Goal: Information Seeking & Learning: Learn about a topic

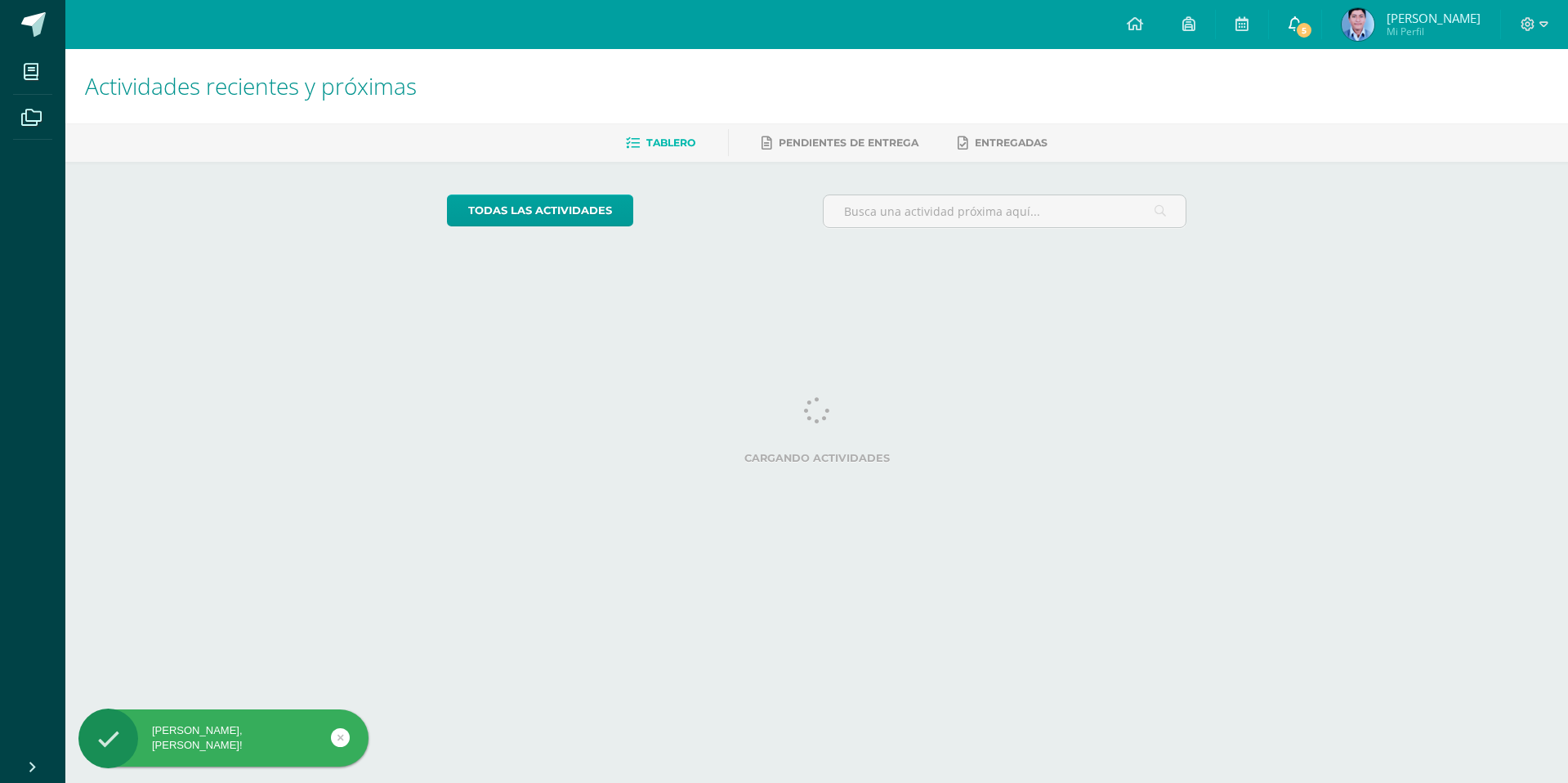
click at [1318, 47] on link "5" at bounding box center [1295, 24] width 52 height 49
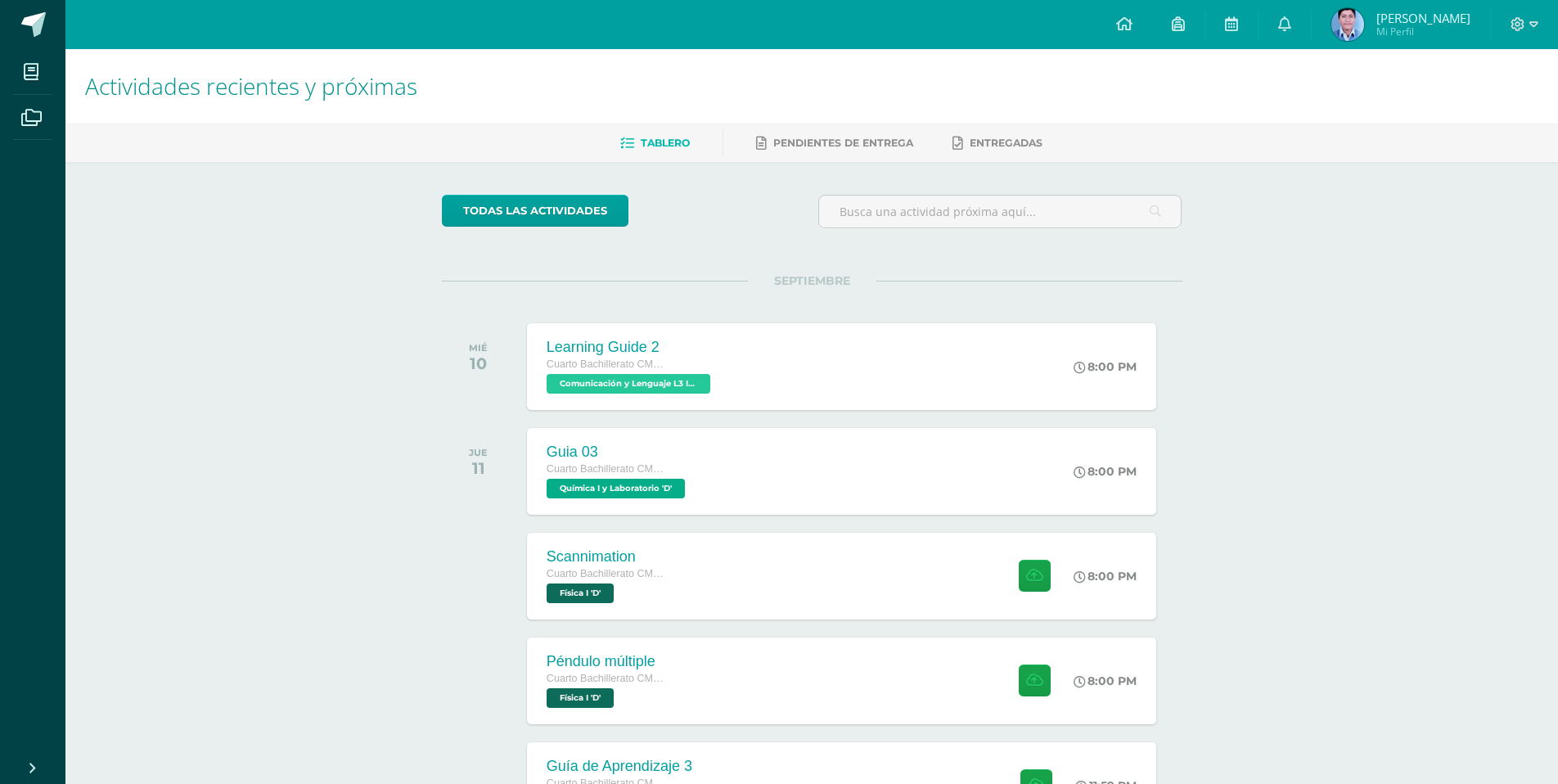
click at [697, 234] on div "todas las Actividades" at bounding box center [593, 218] width 314 height 47
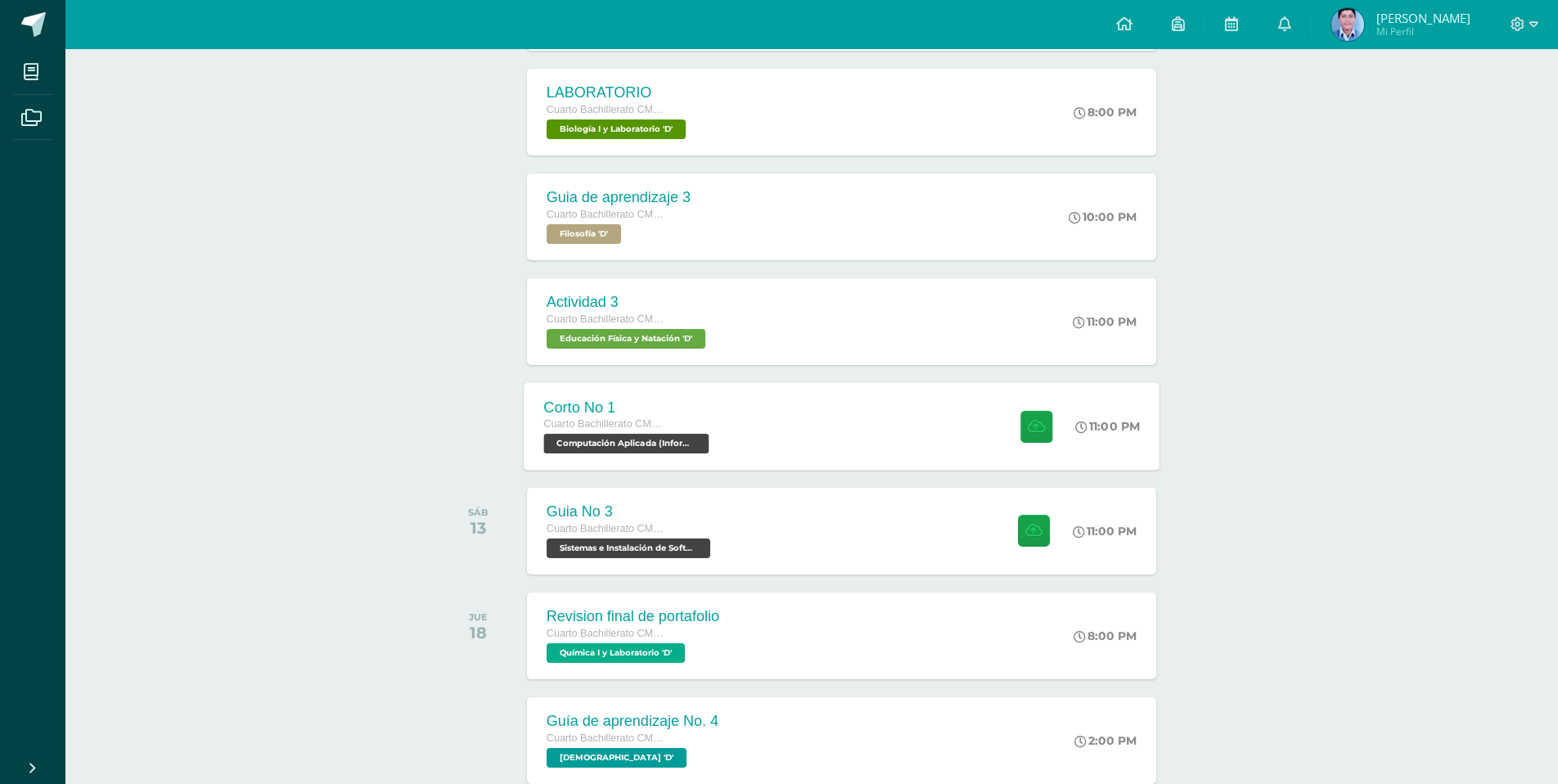
scroll to position [907, 0]
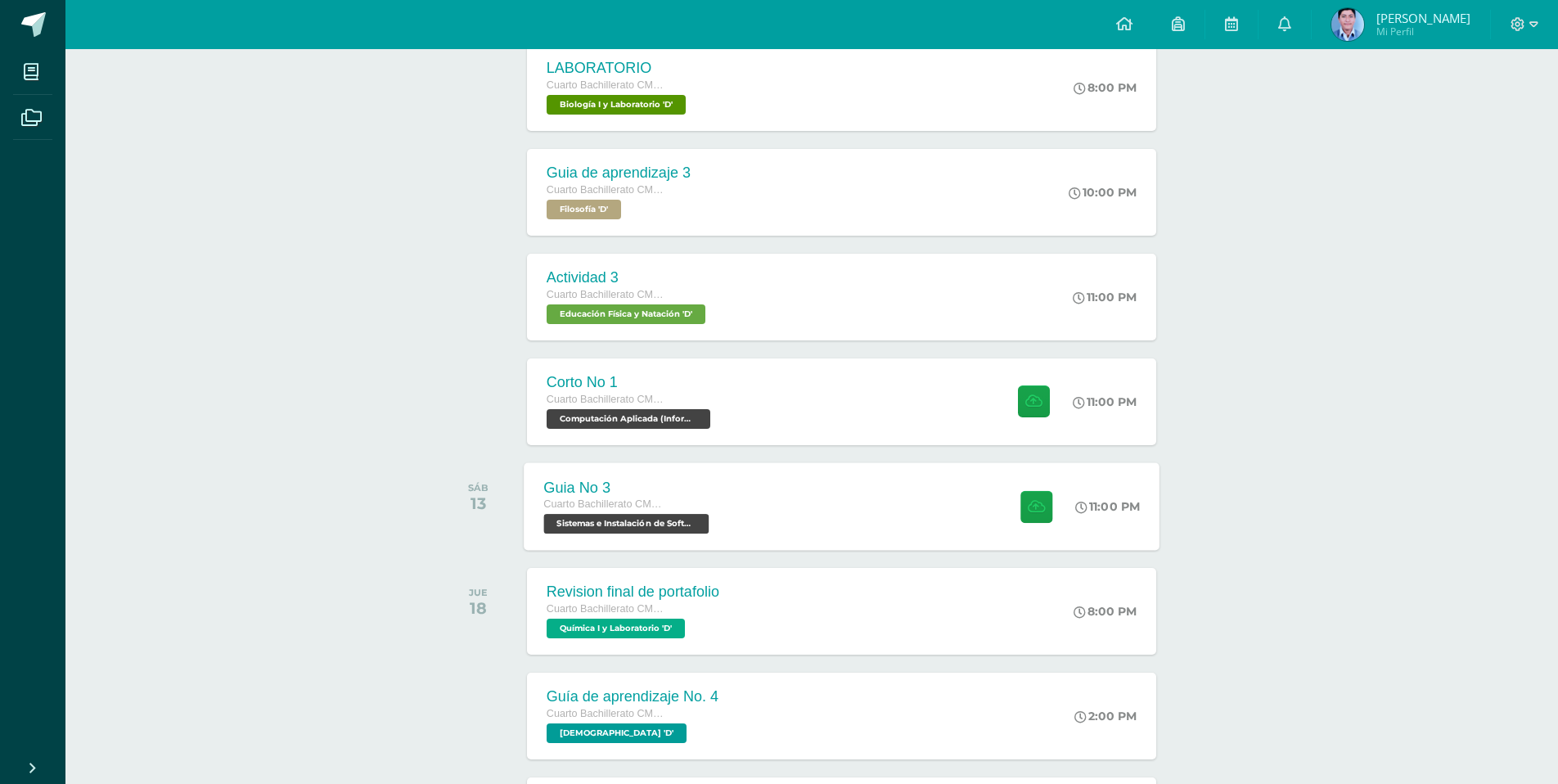
click at [708, 514] on div "Cuarto Bachillerato CMP Bachillerato en CCLL con Orientación en Computación Sis…" at bounding box center [628, 515] width 169 height 37
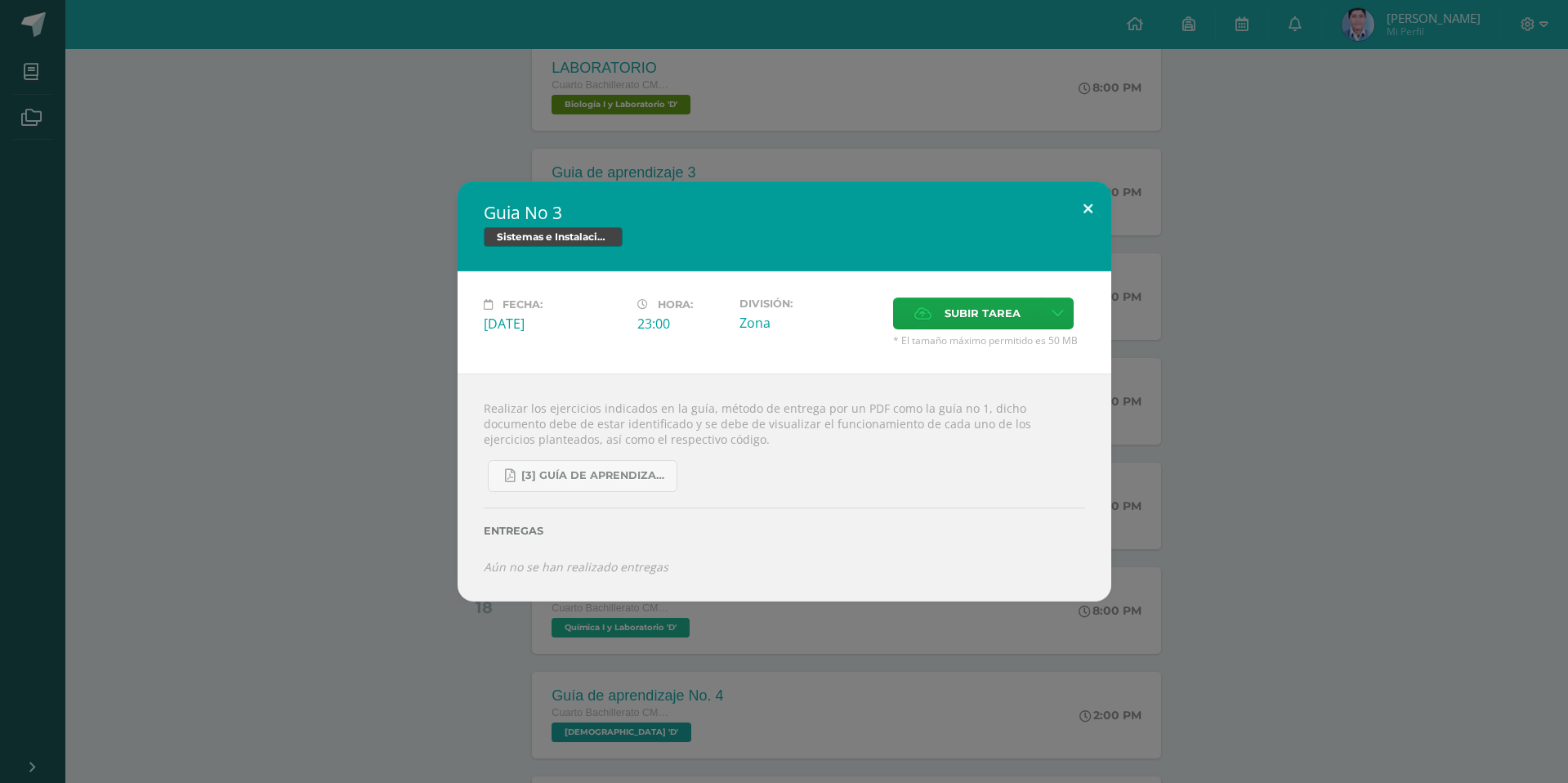
click at [1084, 214] on button at bounding box center [1088, 209] width 47 height 56
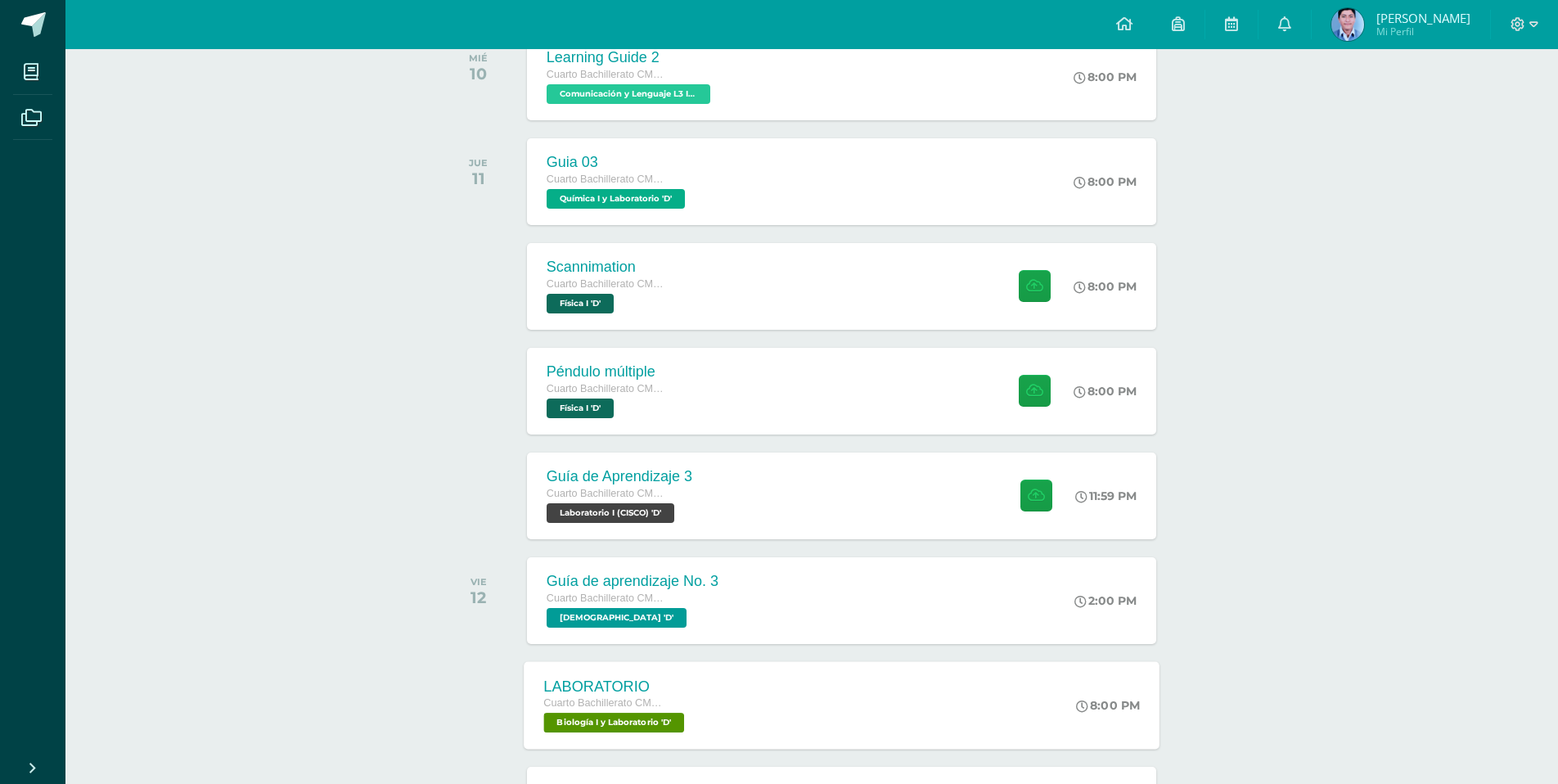
scroll to position [409, 0]
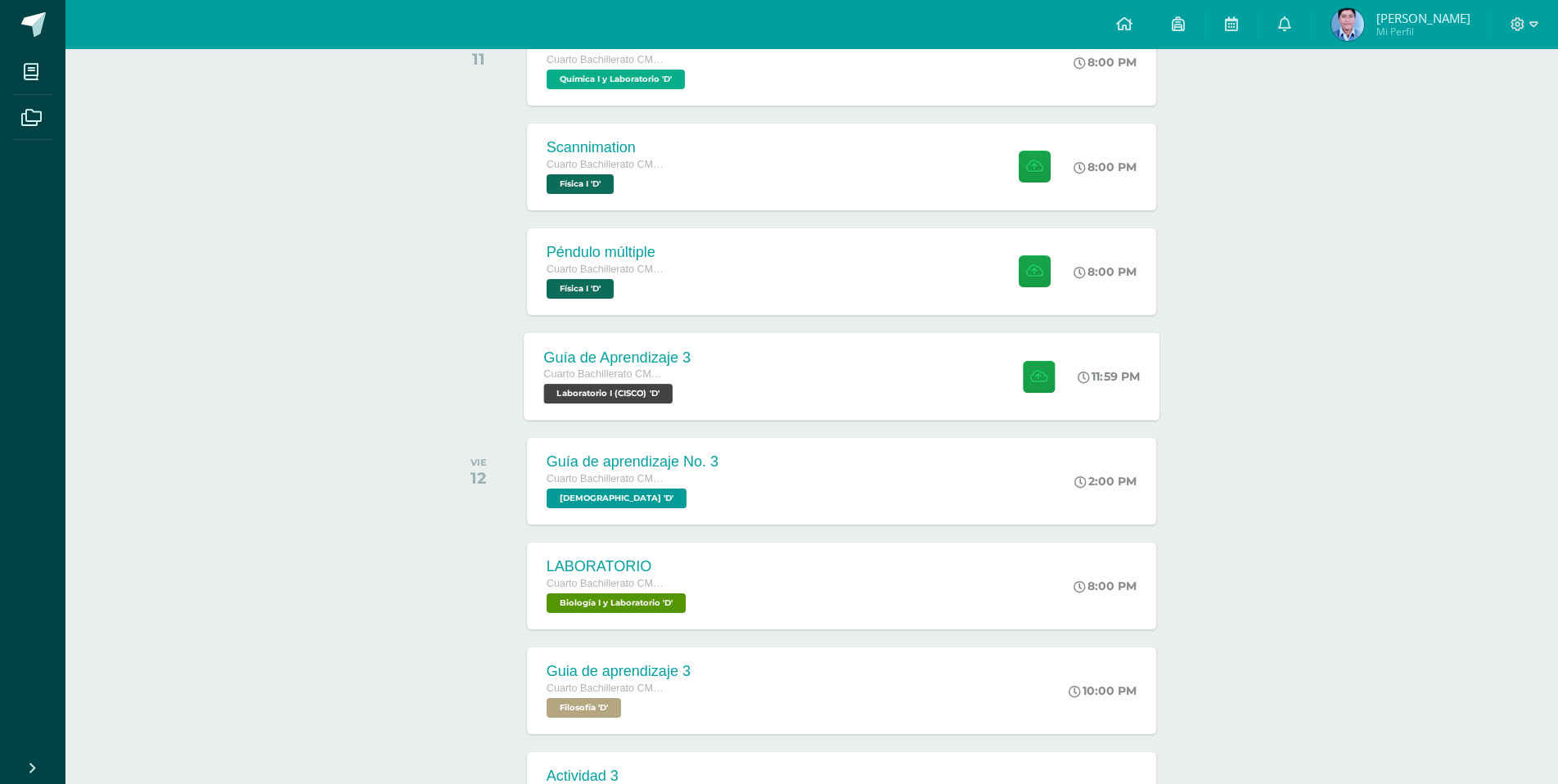
click at [735, 393] on div "Guía de Aprendizaje 3 Cuarto Bachillerato CMP Bachillerato en CCLL con Orientac…" at bounding box center [841, 377] width 636 height 88
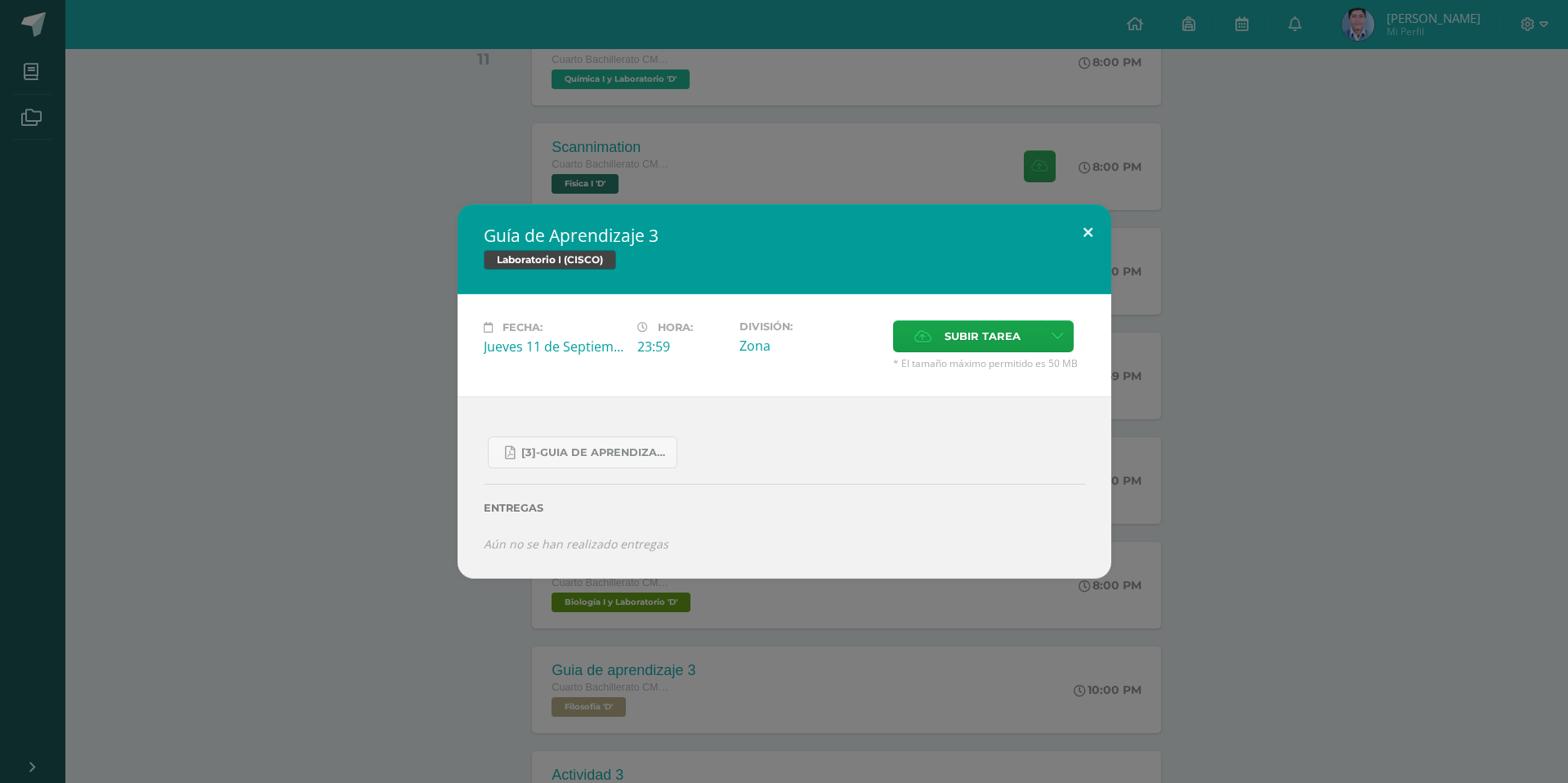
click at [1087, 240] on button at bounding box center [1088, 232] width 47 height 56
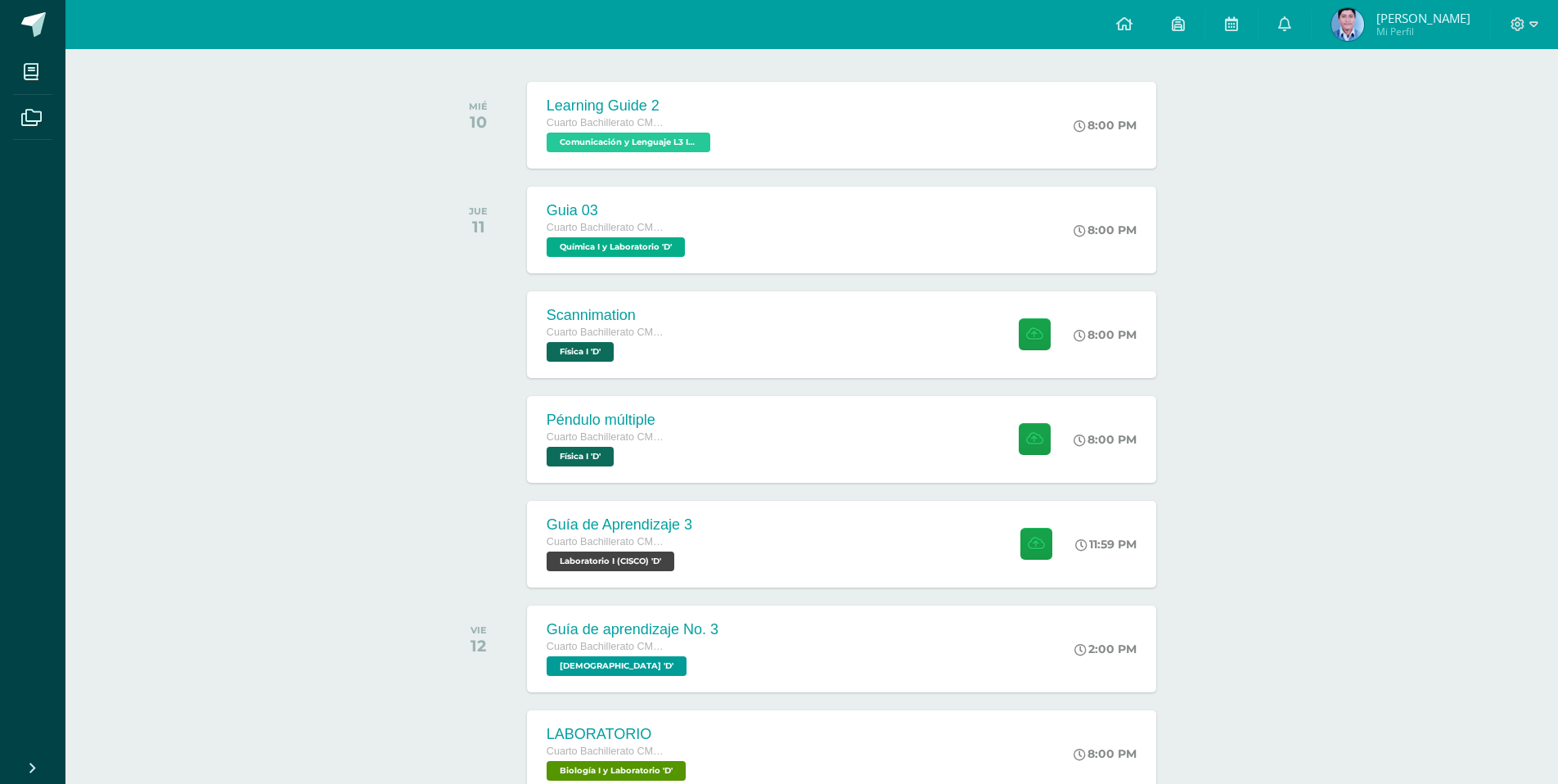
scroll to position [0, 0]
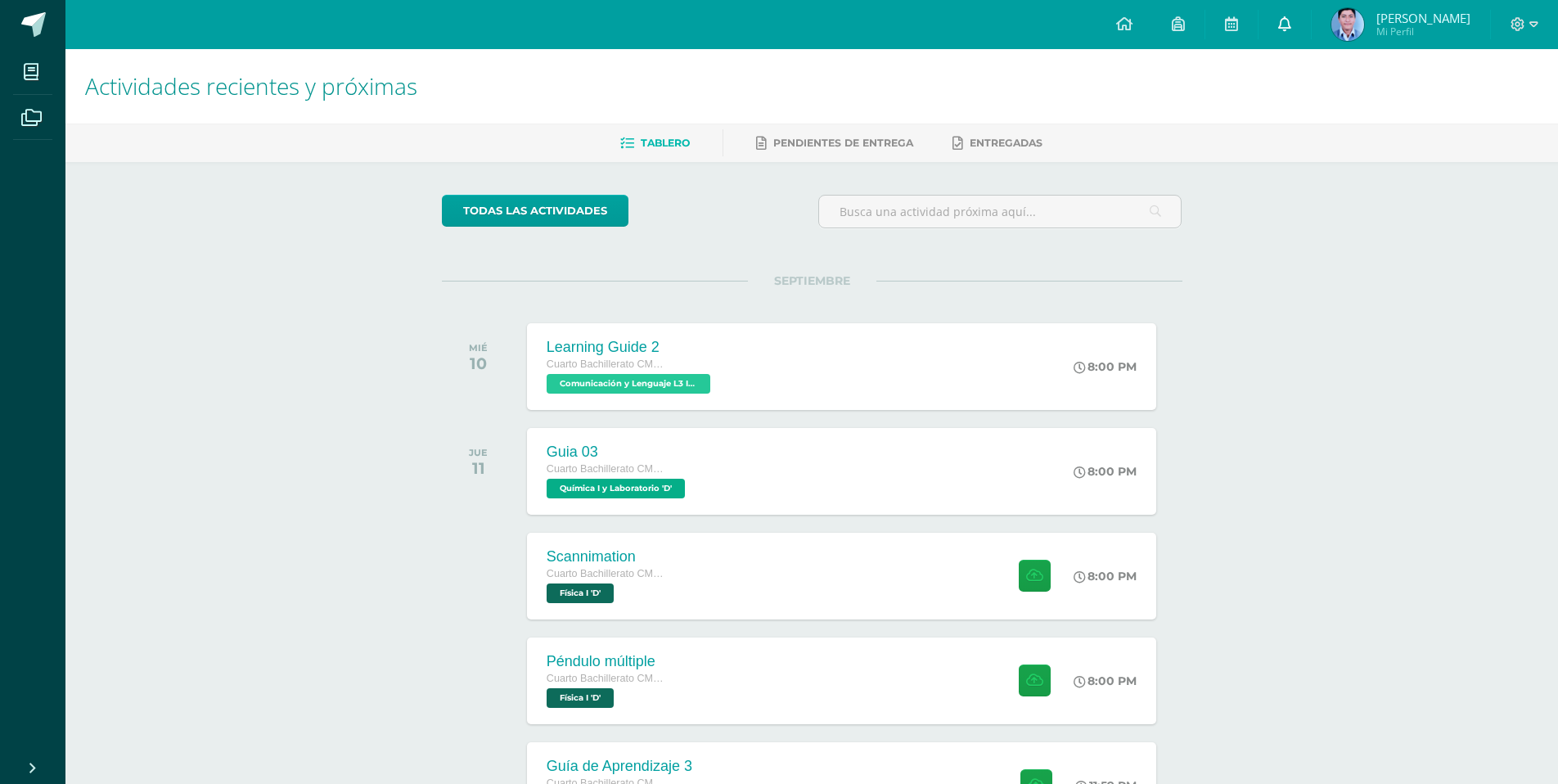
click at [1311, 17] on link "0" at bounding box center [1285, 24] width 52 height 50
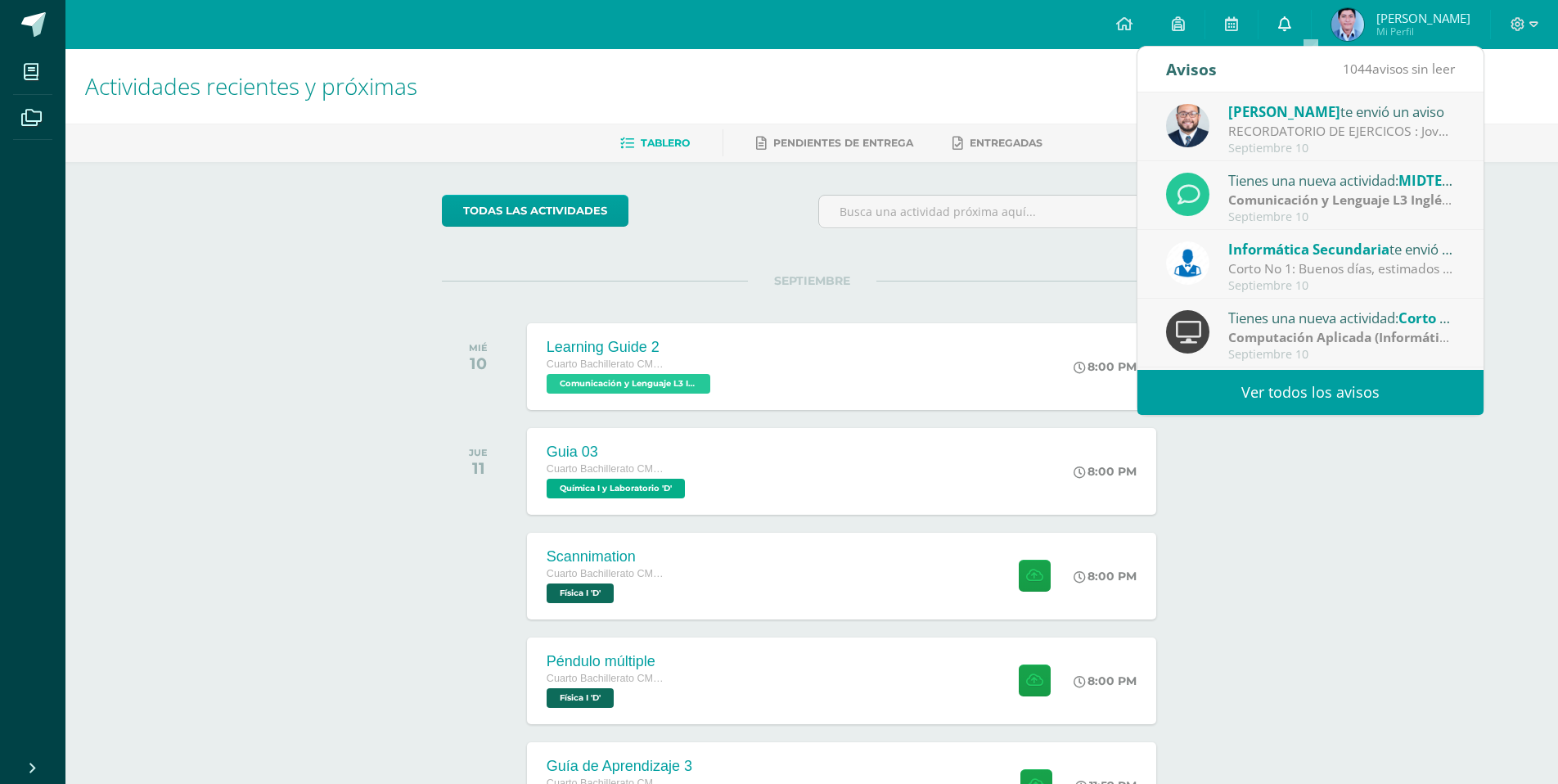
click at [1292, 19] on icon at bounding box center [1285, 24] width 13 height 15
click at [1320, 143] on div "Septiembre 10" at bounding box center [1342, 149] width 227 height 14
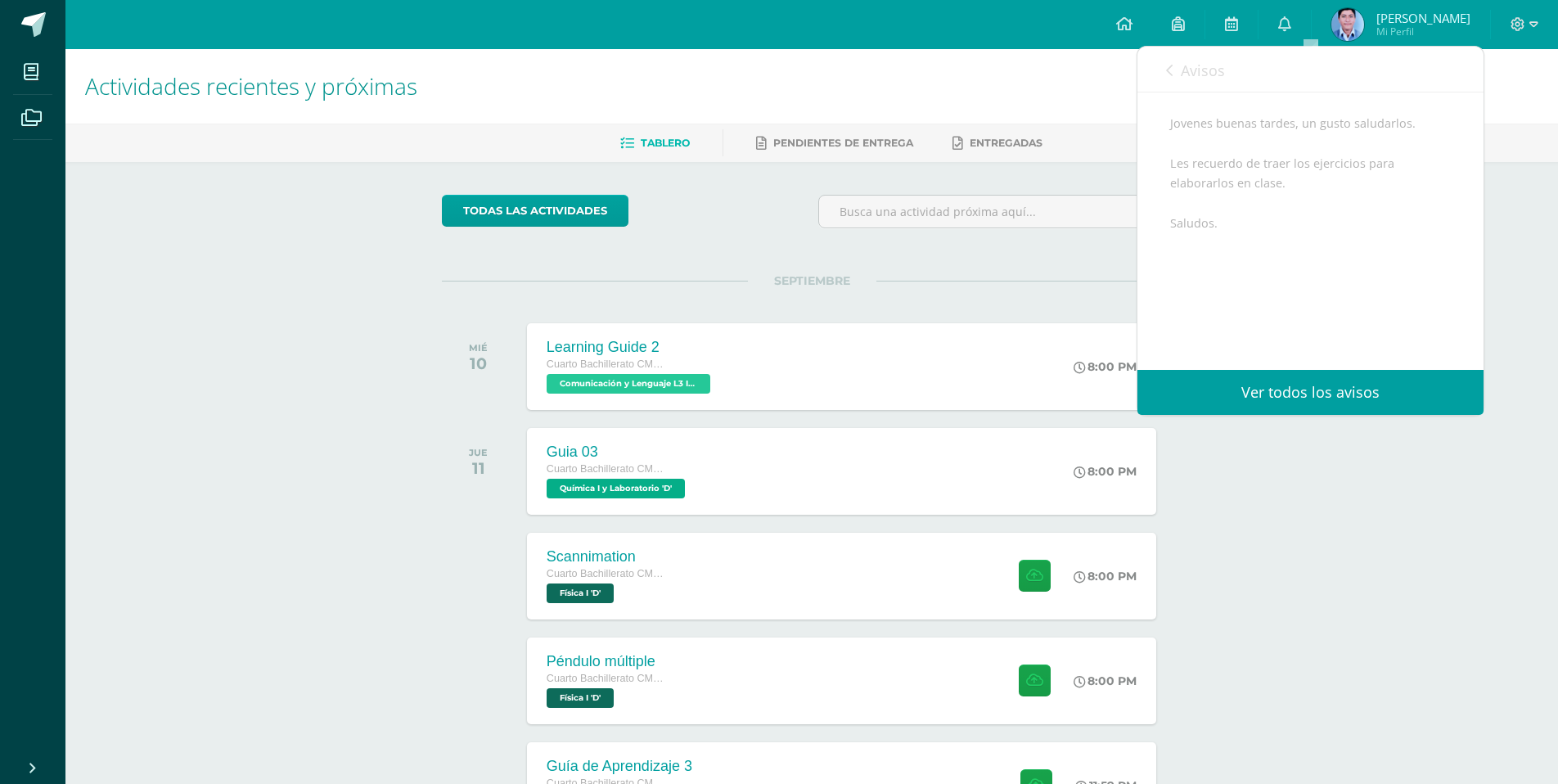
scroll to position [194, 0]
click at [1182, 68] on span "Avisos" at bounding box center [1203, 70] width 44 height 20
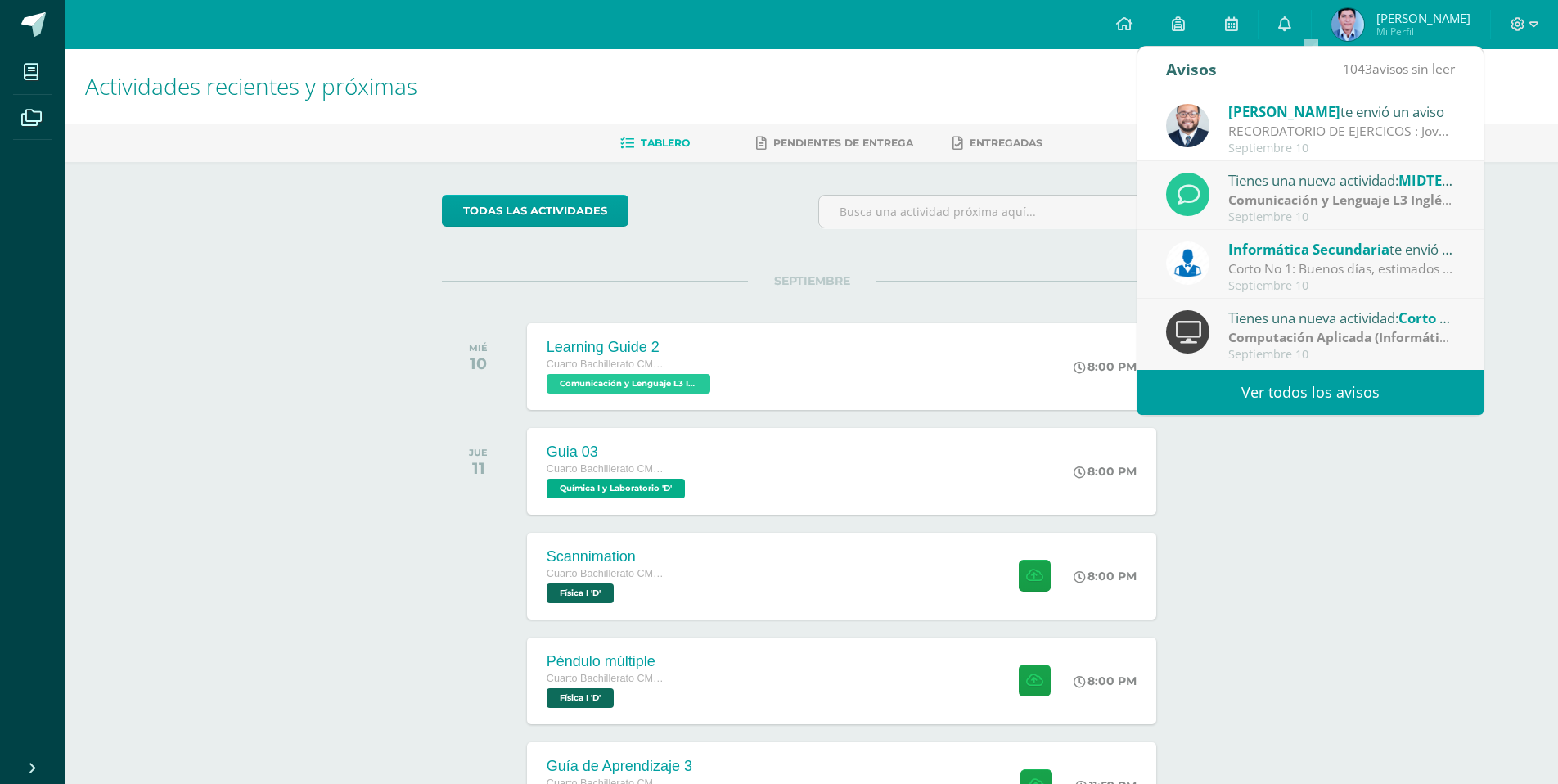
click at [1321, 244] on span "Informática Secundaria" at bounding box center [1309, 249] width 162 height 19
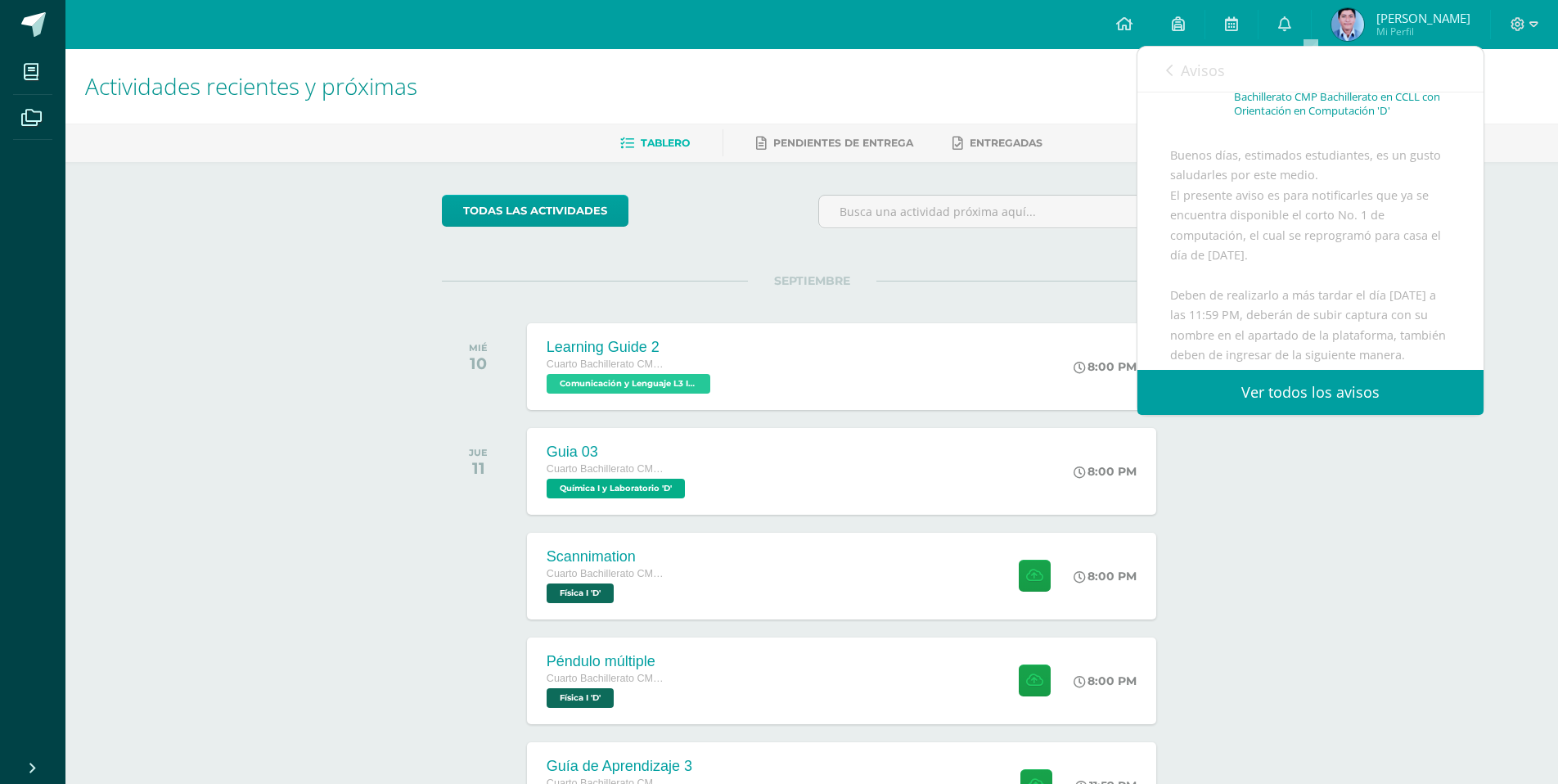
scroll to position [164, 0]
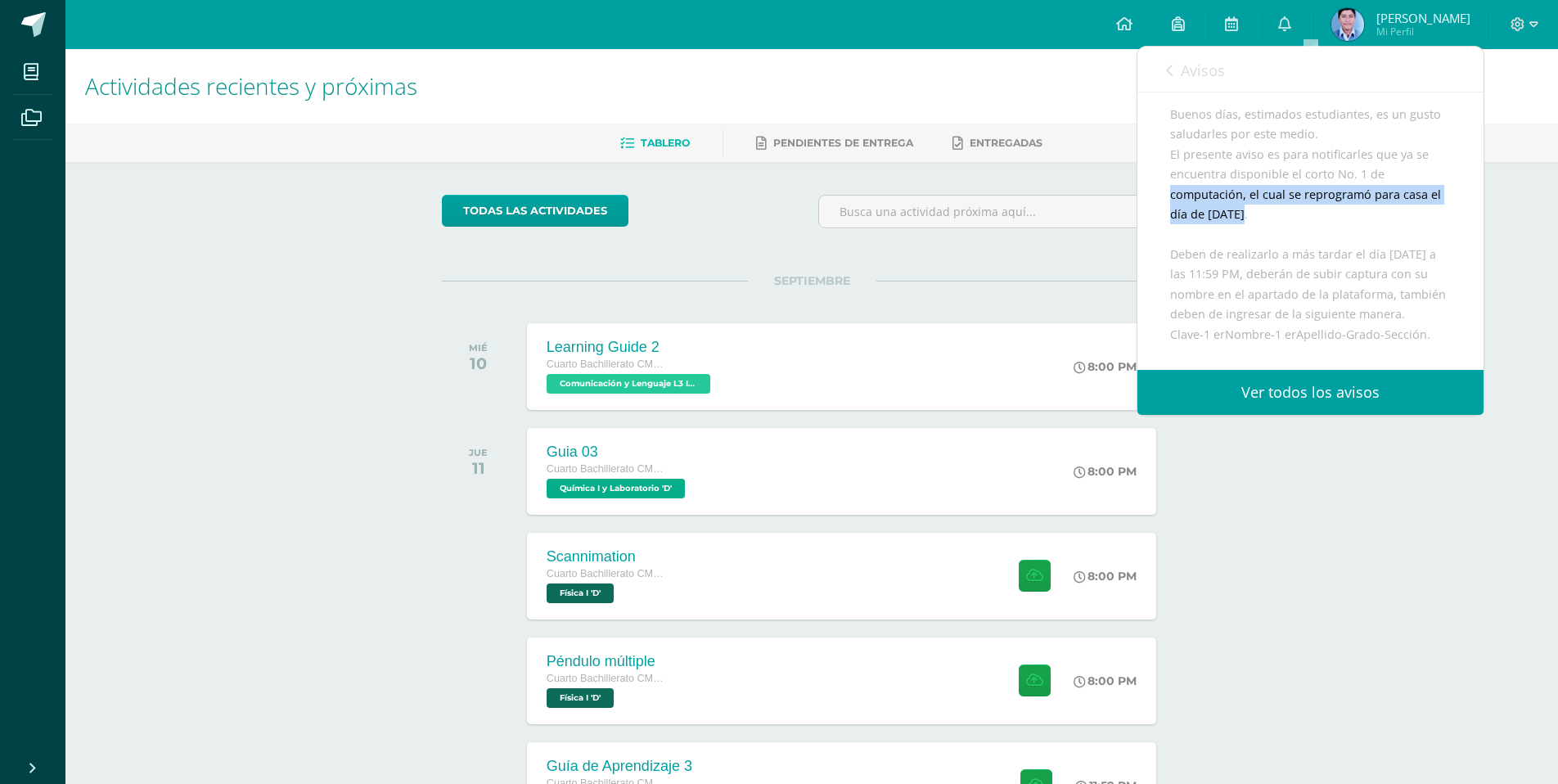
drag, startPoint x: 1173, startPoint y: 216, endPoint x: 1328, endPoint y: 231, distance: 155.7
click at [1332, 227] on div "Buenos días, estimados estudiantes, es un gusto saludarles por este medio. El p…" at bounding box center [1310, 325] width 280 height 441
click at [1317, 240] on div "Buenos días, estimados estudiantes, es un gusto saludarles por este medio. El p…" at bounding box center [1310, 325] width 280 height 441
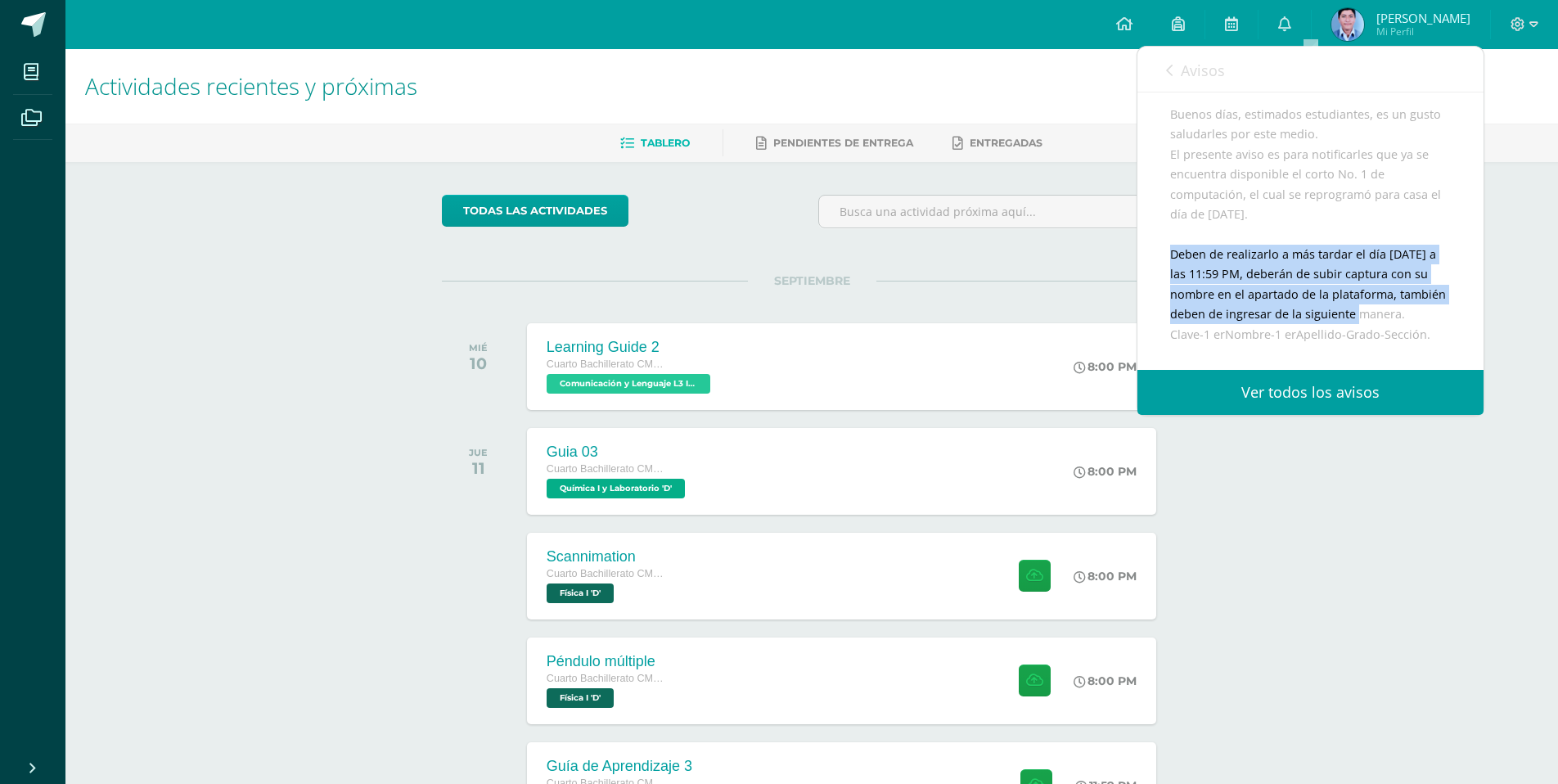
drag, startPoint x: 1162, startPoint y: 272, endPoint x: 1413, endPoint y: 342, distance: 260.6
click at [1413, 343] on div "Informática Secundaria te envió un aviso: Corto No [DATE] Computación Aplicada …" at bounding box center [1310, 245] width 346 height 633
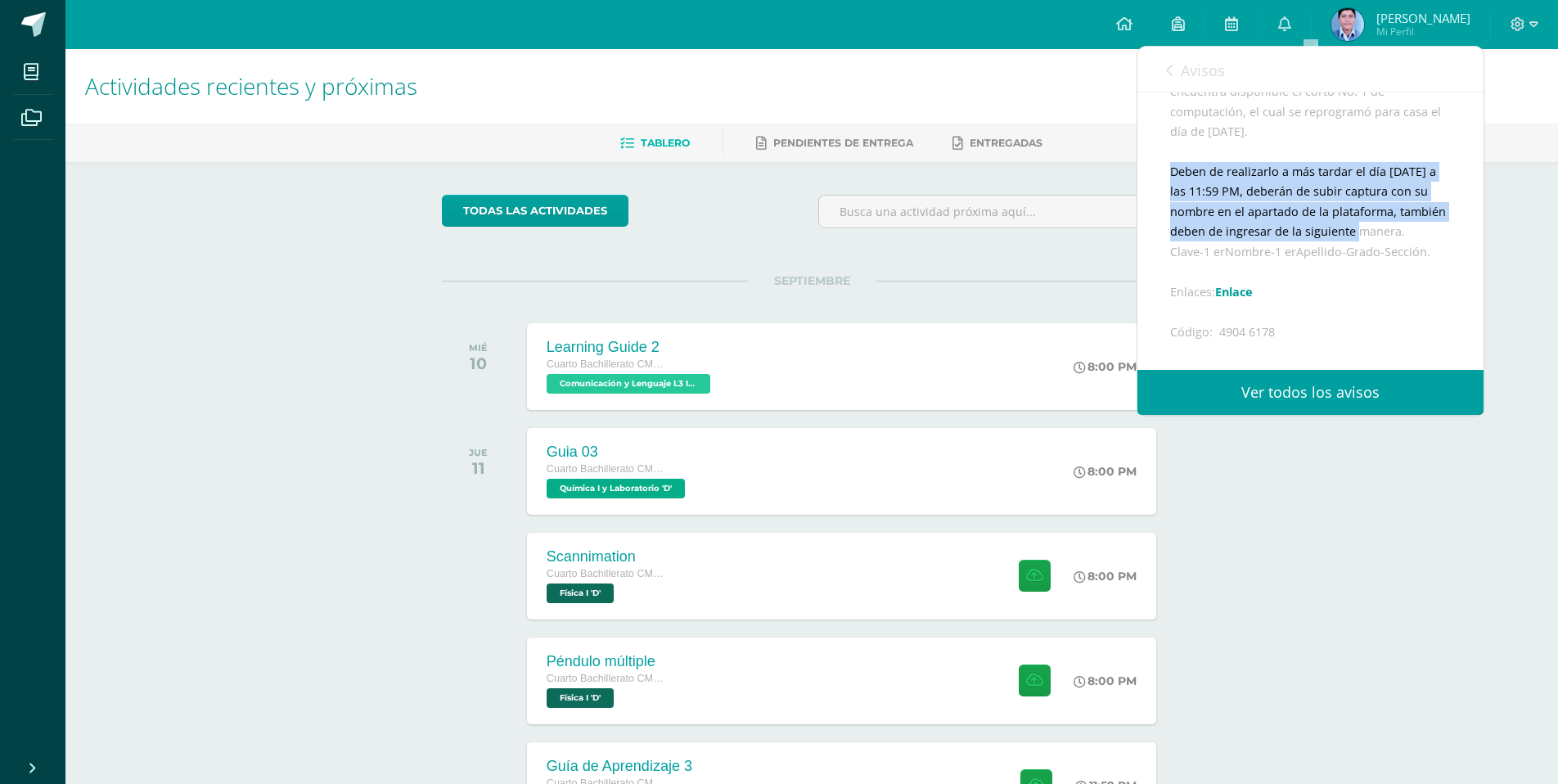
scroll to position [246, 0]
click at [1175, 194] on div "Buenos días, estimados estudiantes, es un gusto saludarles por este medio. El p…" at bounding box center [1310, 244] width 280 height 441
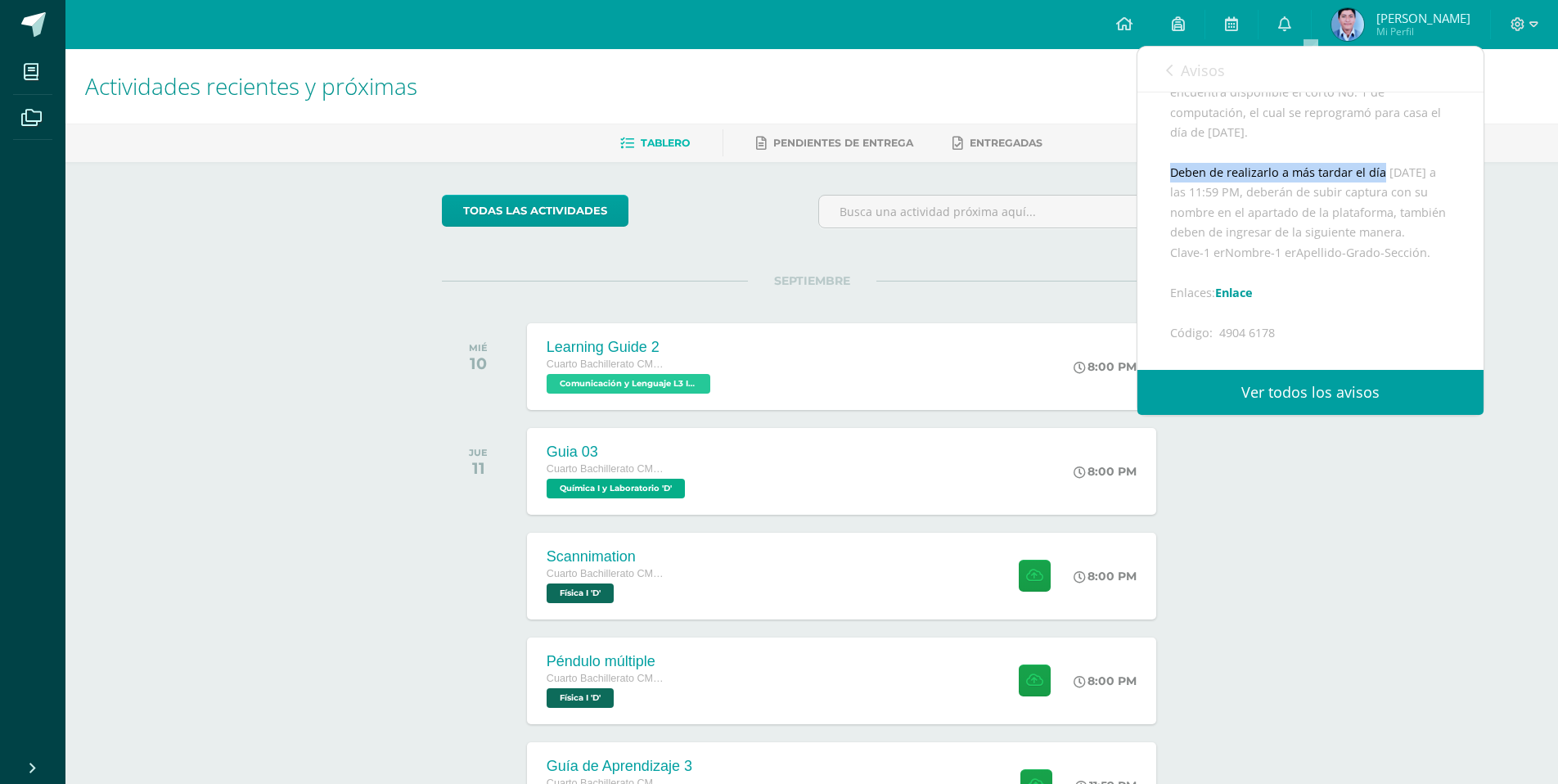
drag, startPoint x: 1175, startPoint y: 194, endPoint x: 1382, endPoint y: 199, distance: 207.1
click at [1382, 199] on div "Buenos días, estimados estudiantes, es un gusto saludarles por este medio. El p…" at bounding box center [1310, 244] width 280 height 441
click at [1381, 307] on div "Buenos días, estimados estudiantes, es un gusto saludarles por este medio. El p…" at bounding box center [1310, 244] width 280 height 441
click at [1232, 219] on link "Enlace" at bounding box center [1234, 210] width 37 height 16
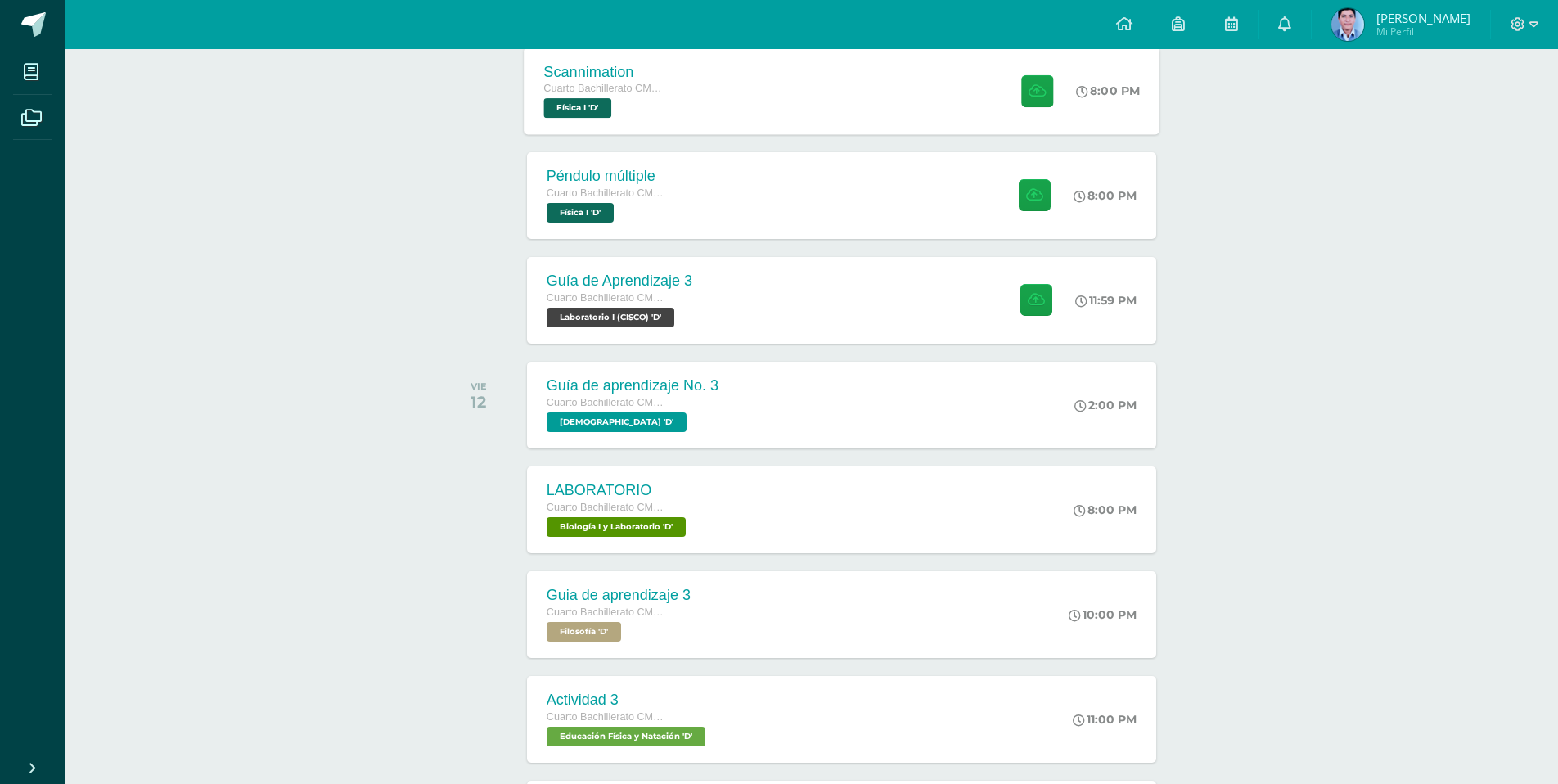
scroll to position [491, 0]
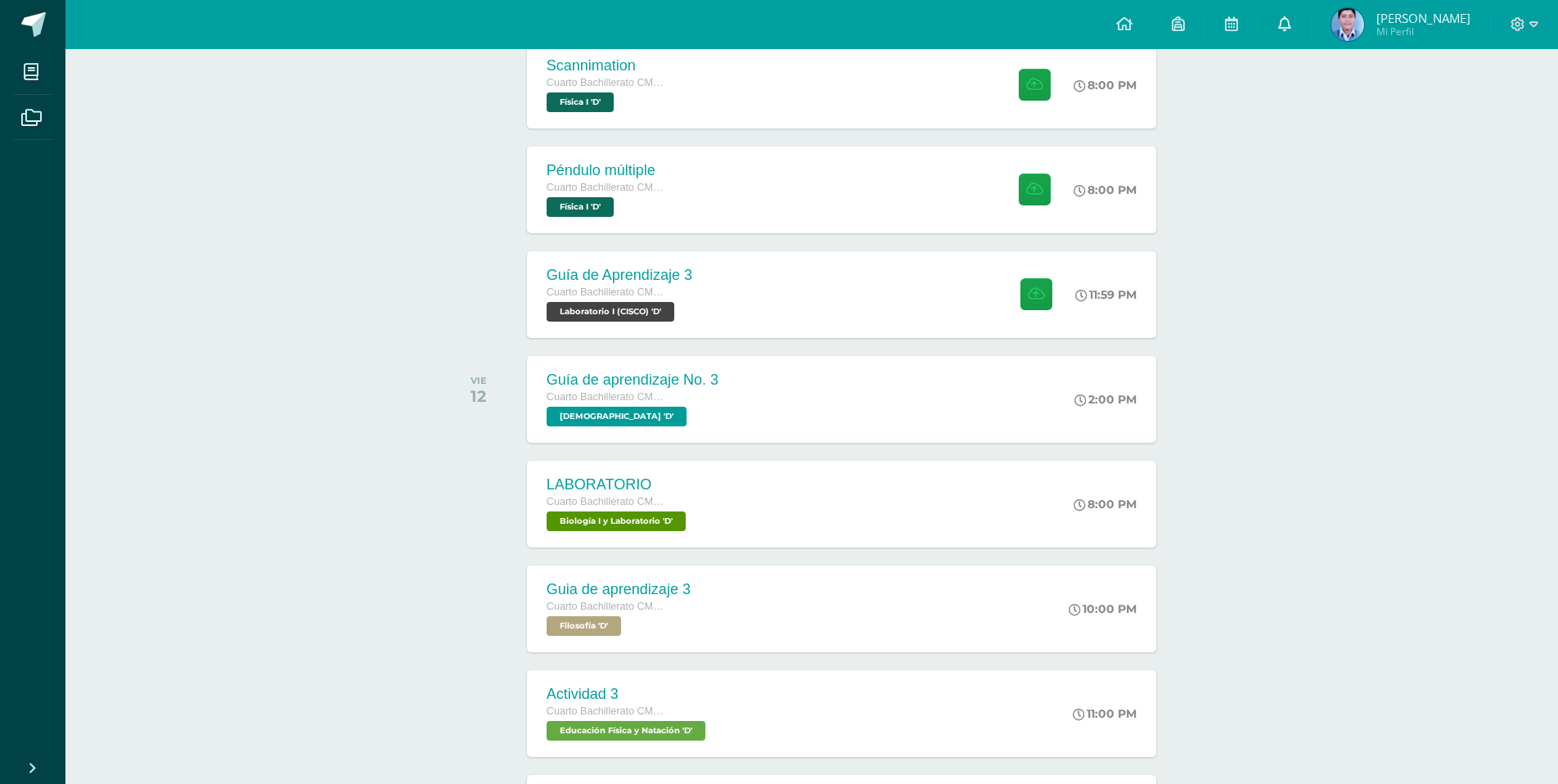
click at [1311, 11] on link "0" at bounding box center [1285, 24] width 52 height 50
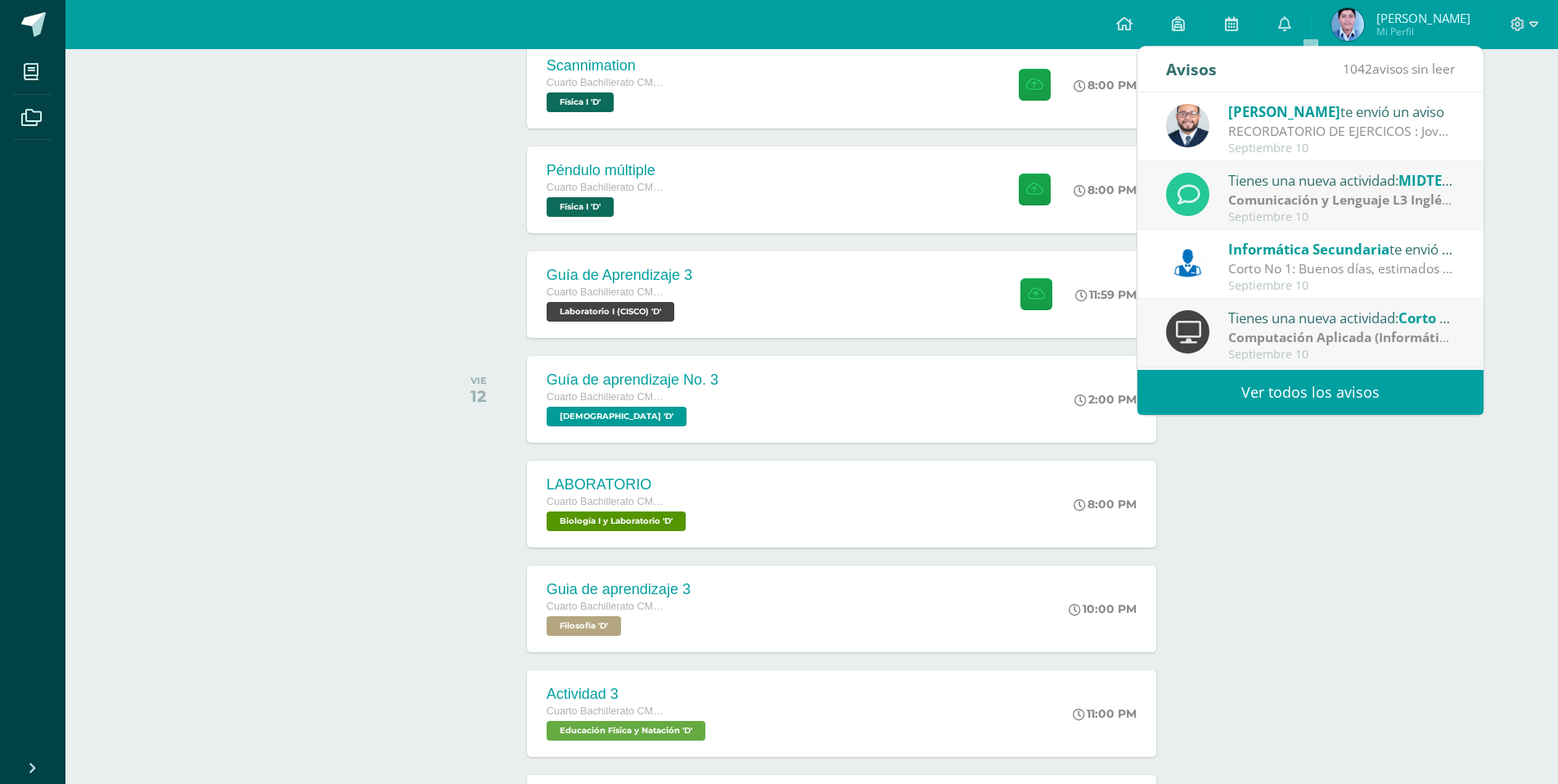
click at [1296, 247] on span "Informática Secundaria" at bounding box center [1309, 249] width 162 height 19
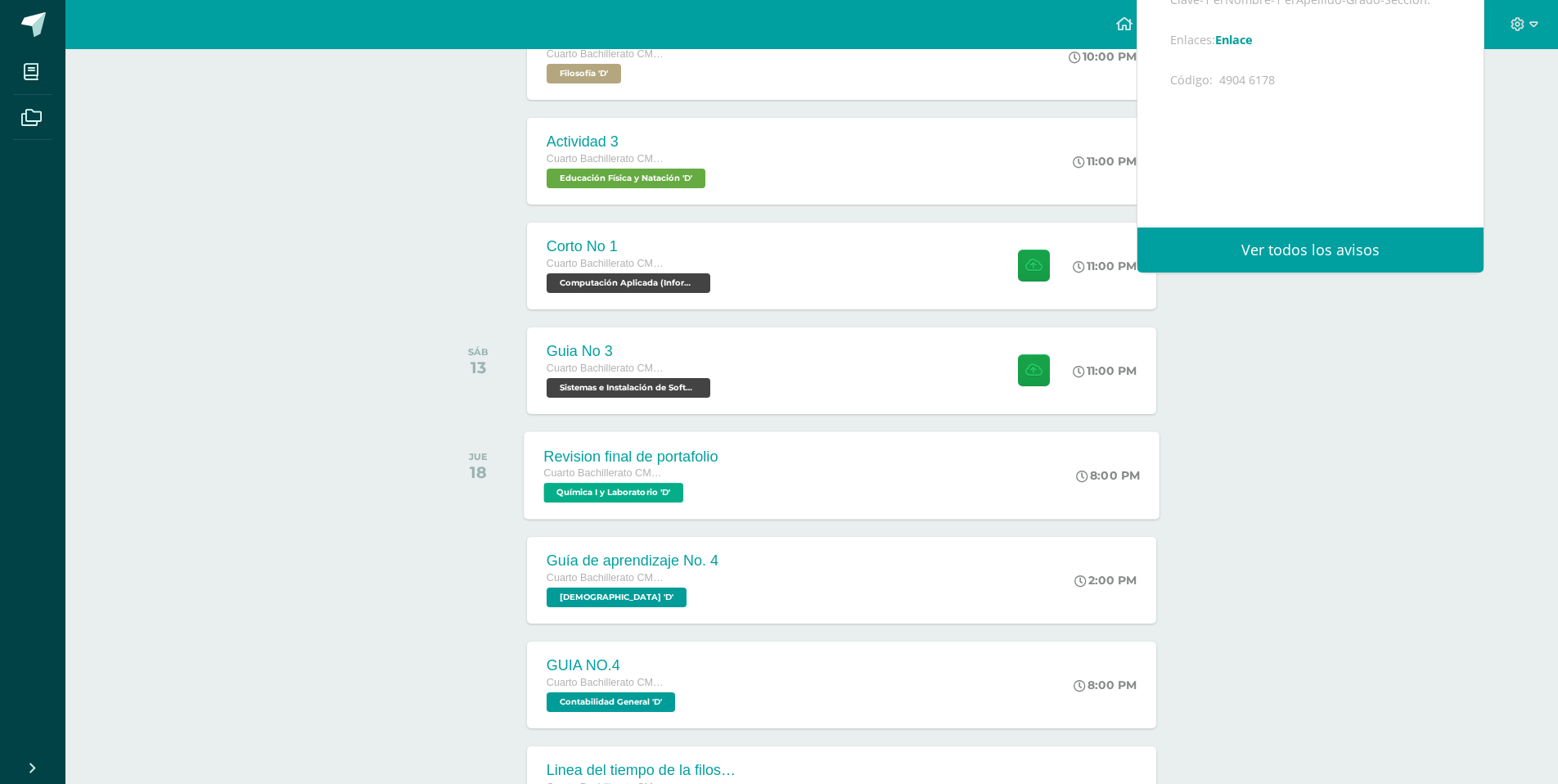
scroll to position [1063, 0]
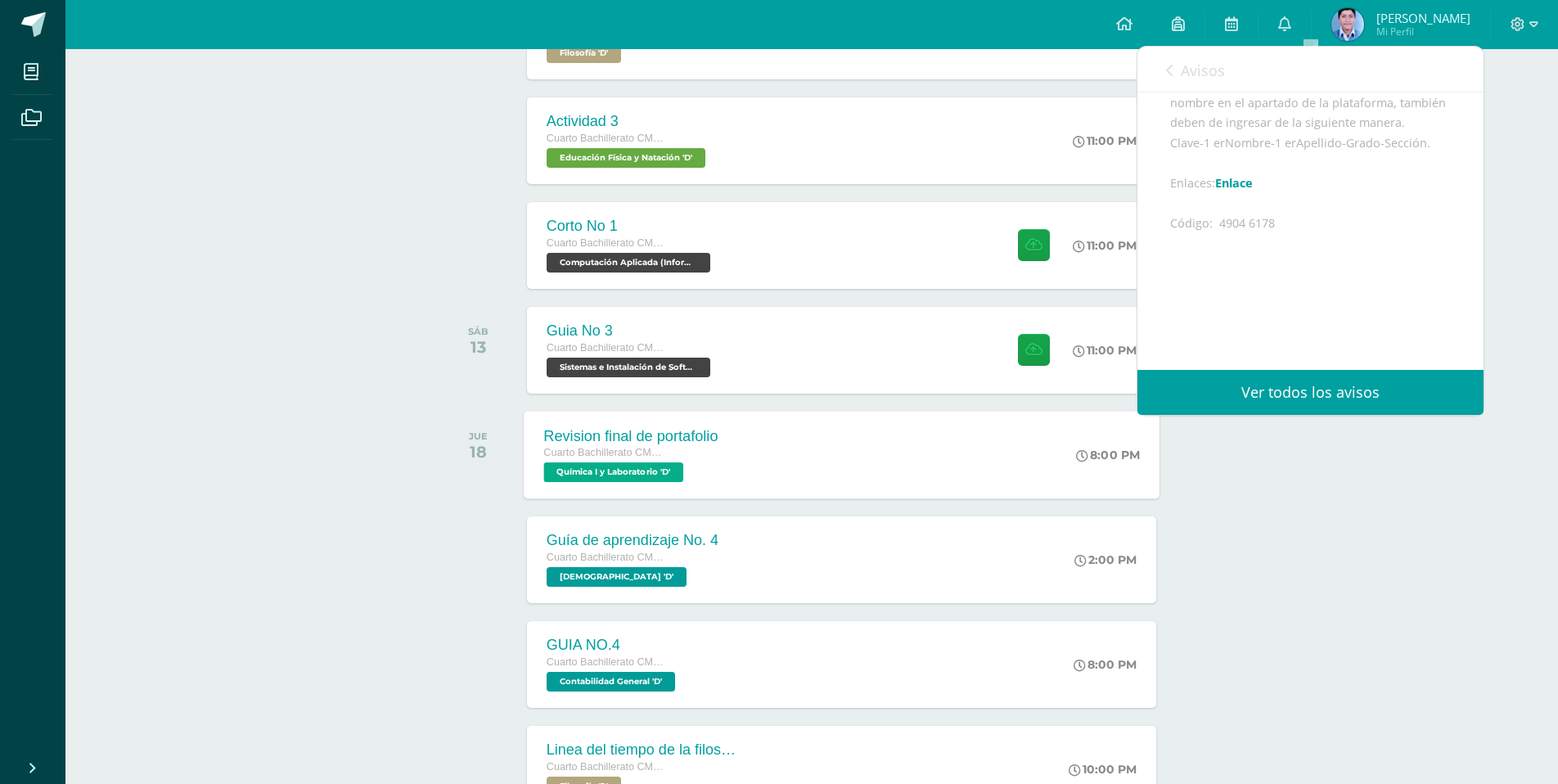
click at [656, 478] on span "Química I y Laboratorio 'D'" at bounding box center [614, 472] width 140 height 20
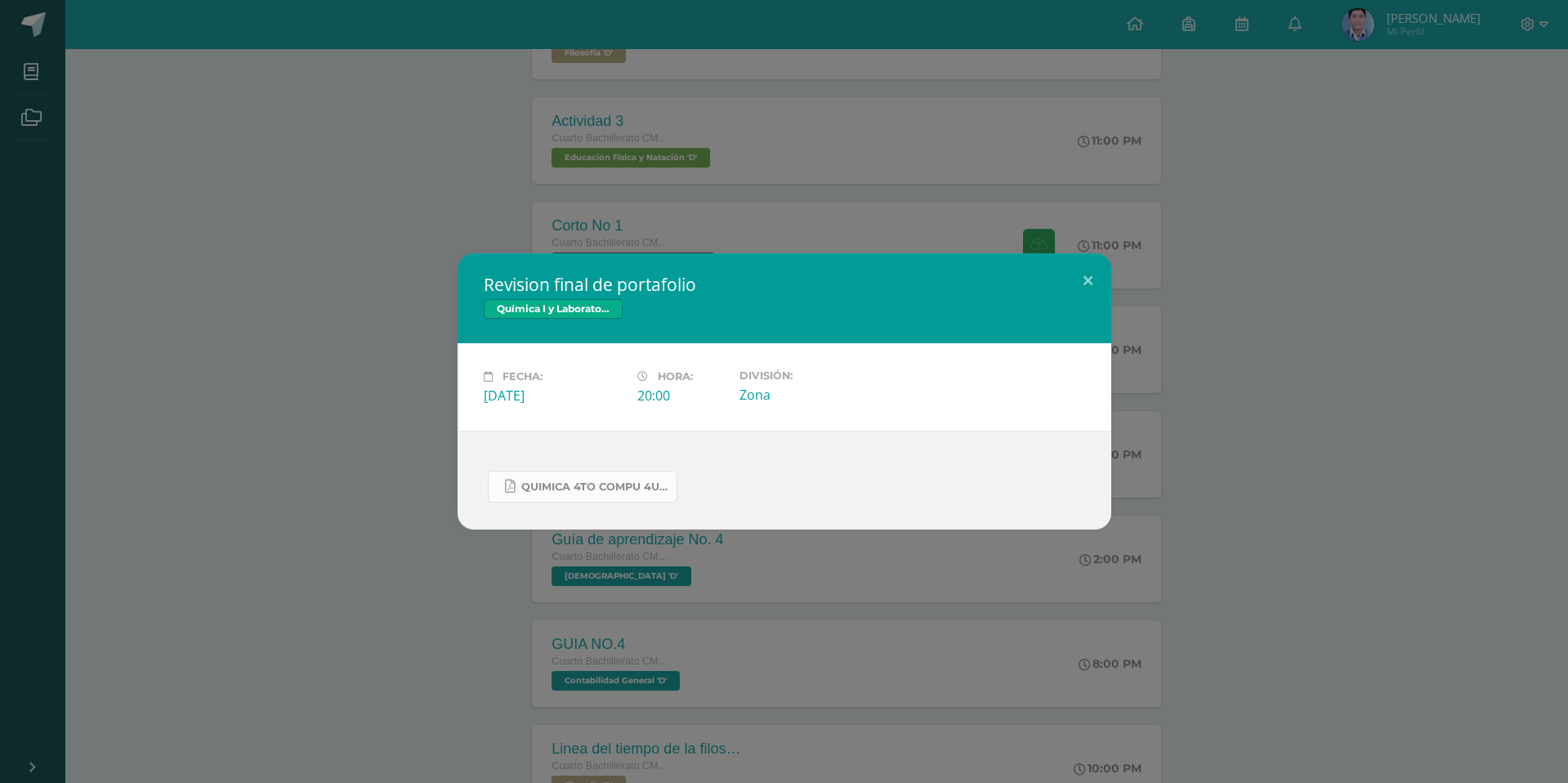
click at [604, 493] on span "Quimica 4to compu 4U.pdf" at bounding box center [595, 487] width 147 height 13
click at [628, 491] on span "Quimica 4to compu 4U.pdf" at bounding box center [595, 487] width 147 height 13
click at [633, 482] on span "Quimica 4to compu 4U.pdf" at bounding box center [595, 487] width 147 height 13
click at [1166, 47] on div "Revision final de portafolio Química I y Laboratorio Fecha: [DATE] Hora: 20:00 …" at bounding box center [784, 391] width 1568 height 783
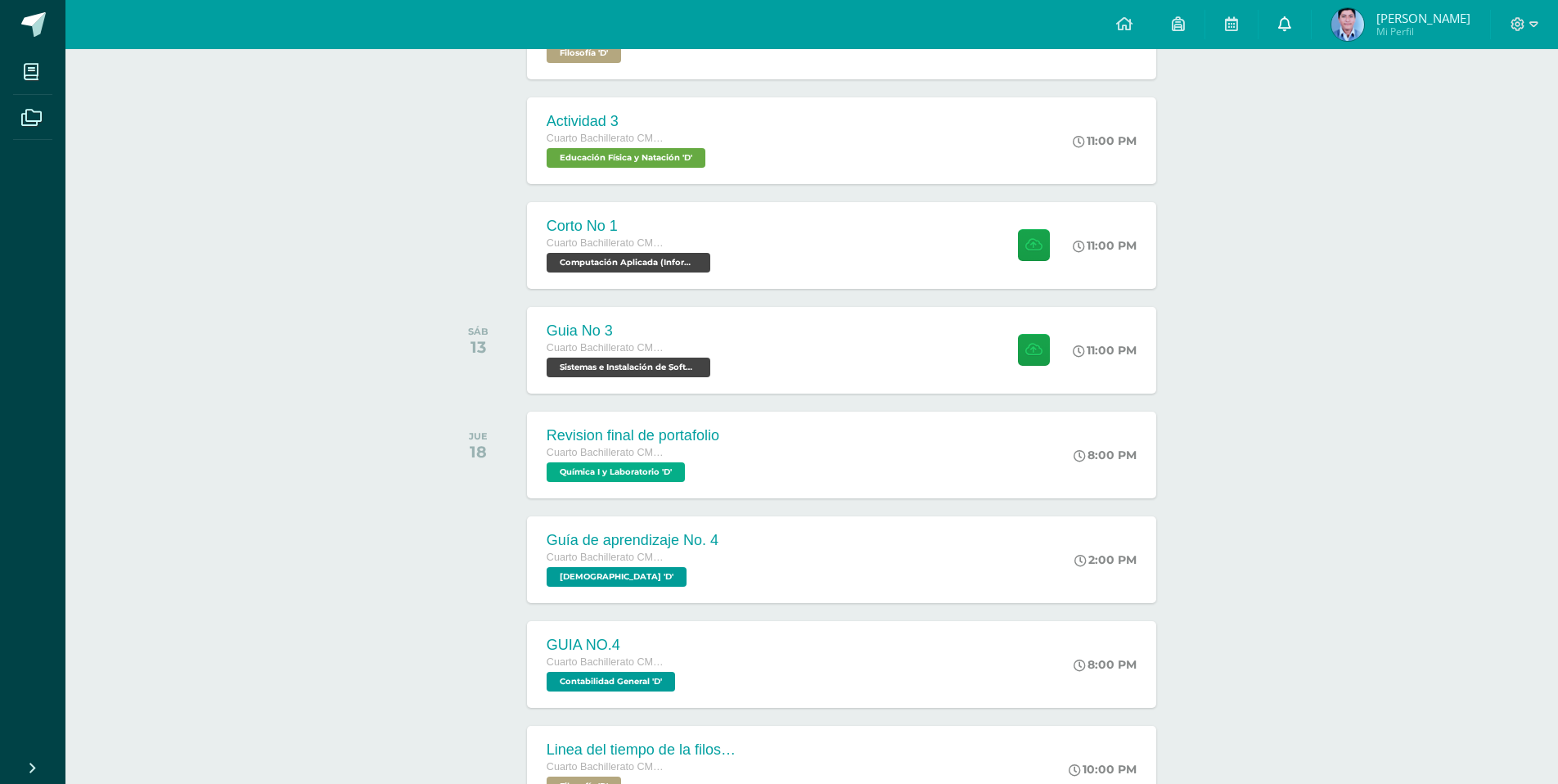
click at [1311, 30] on link "0" at bounding box center [1285, 24] width 52 height 50
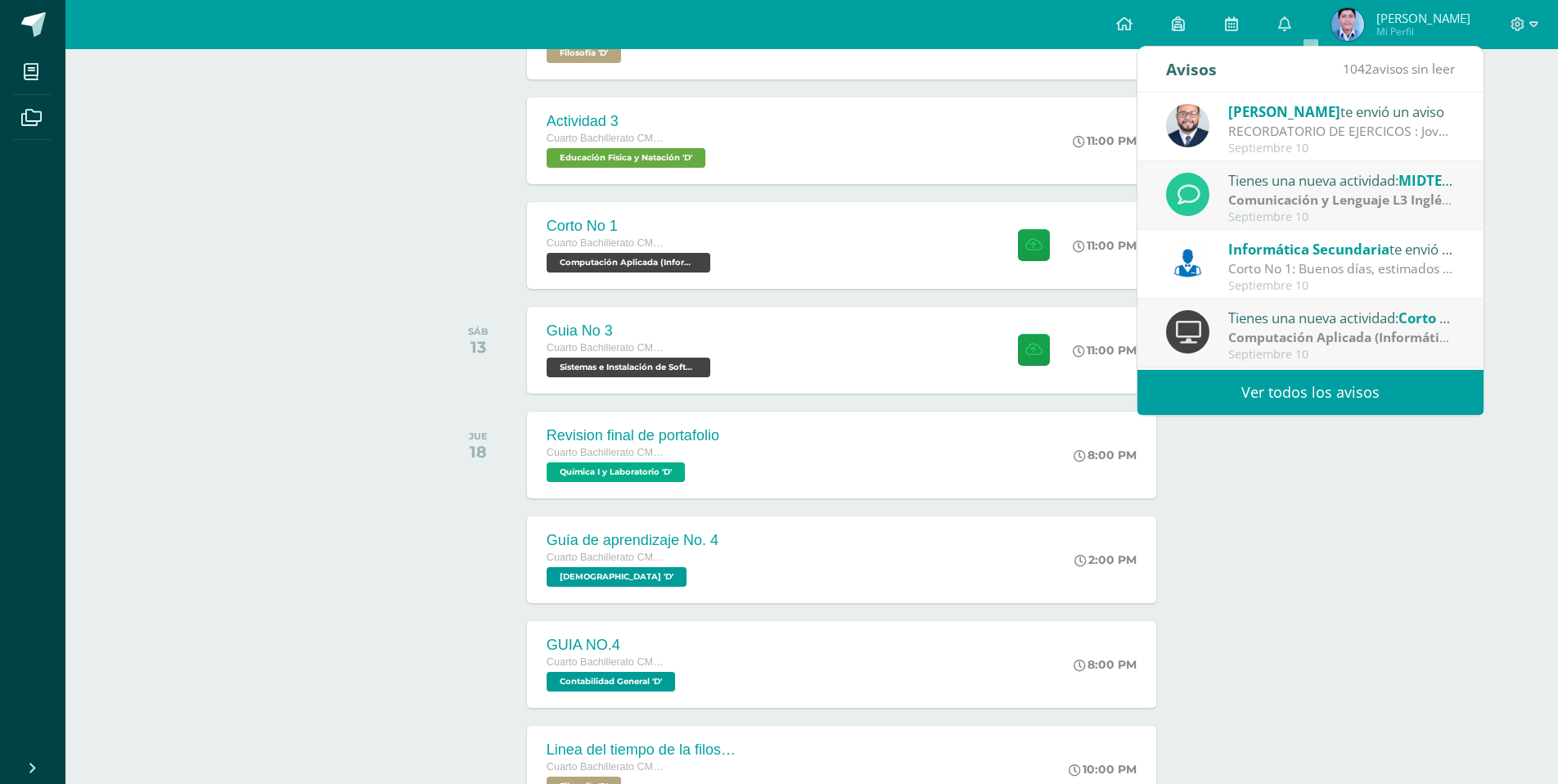
click at [465, 223] on div at bounding box center [483, 245] width 82 height 87
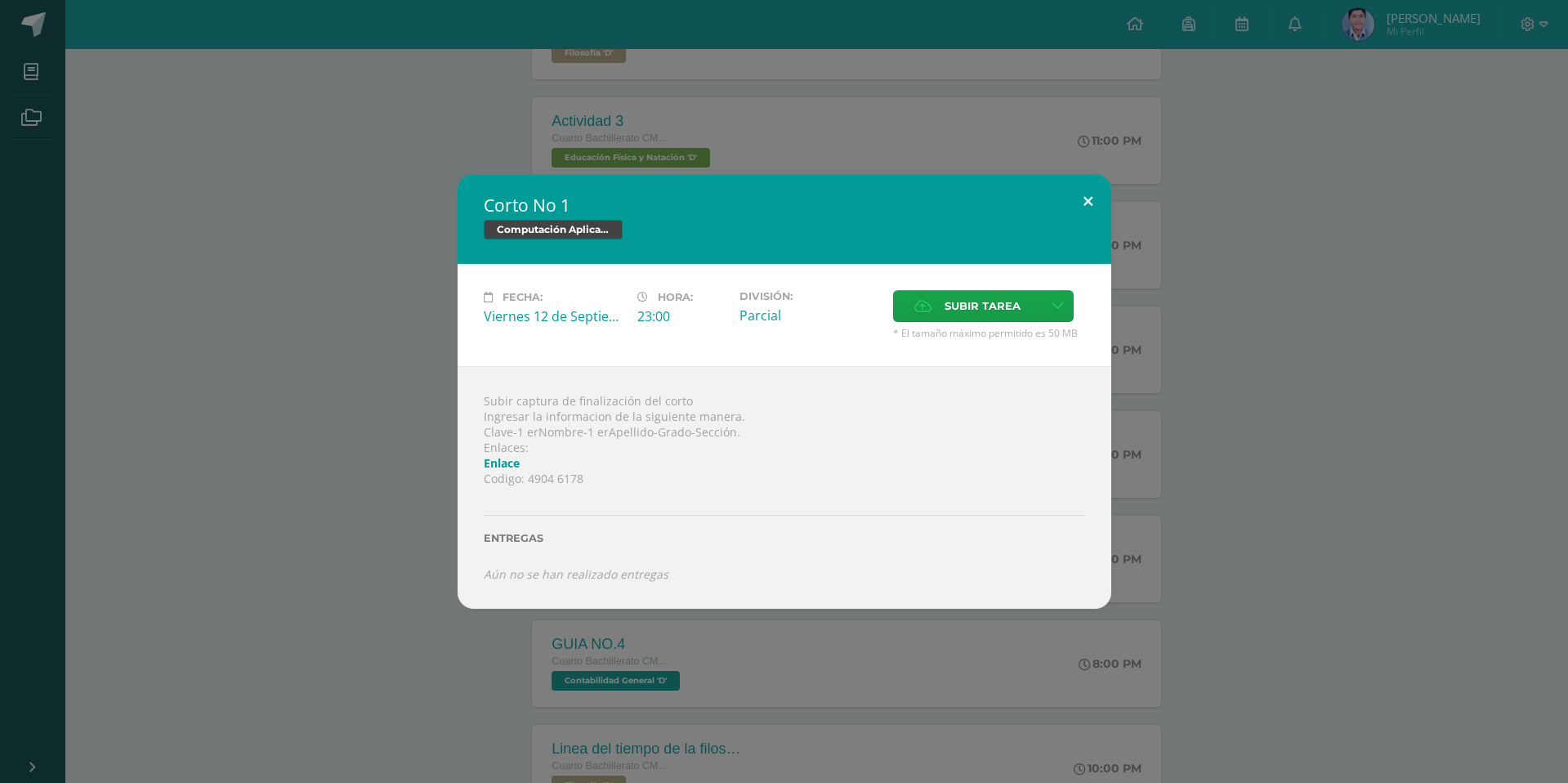
click at [1089, 202] on button at bounding box center [1088, 203] width 47 height 56
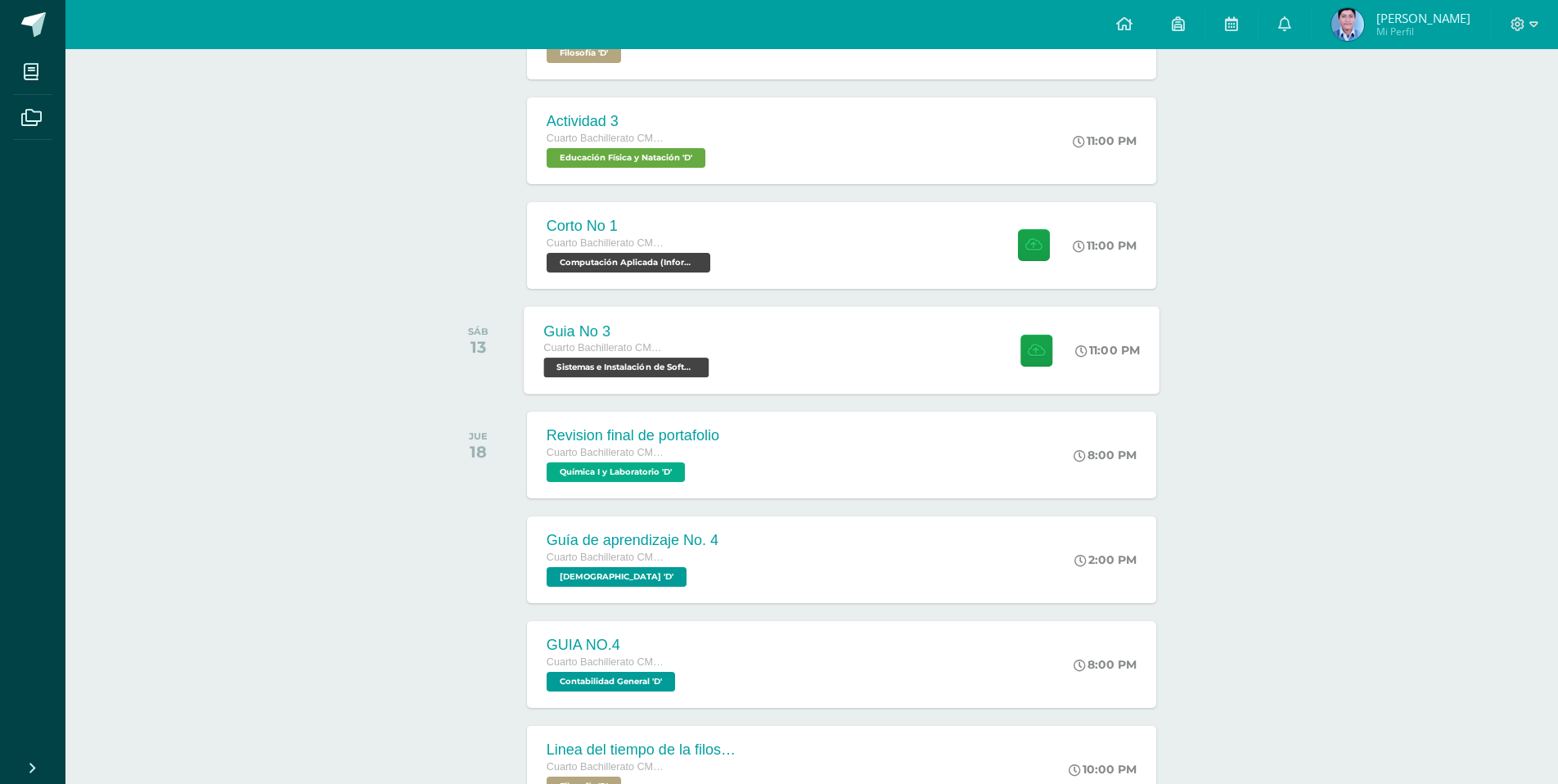
click at [728, 391] on div "Guia No 3 Cuarto Bachillerato CMP Bachillerato en CCLL con Orientación en Compu…" at bounding box center [627, 350] width 208 height 88
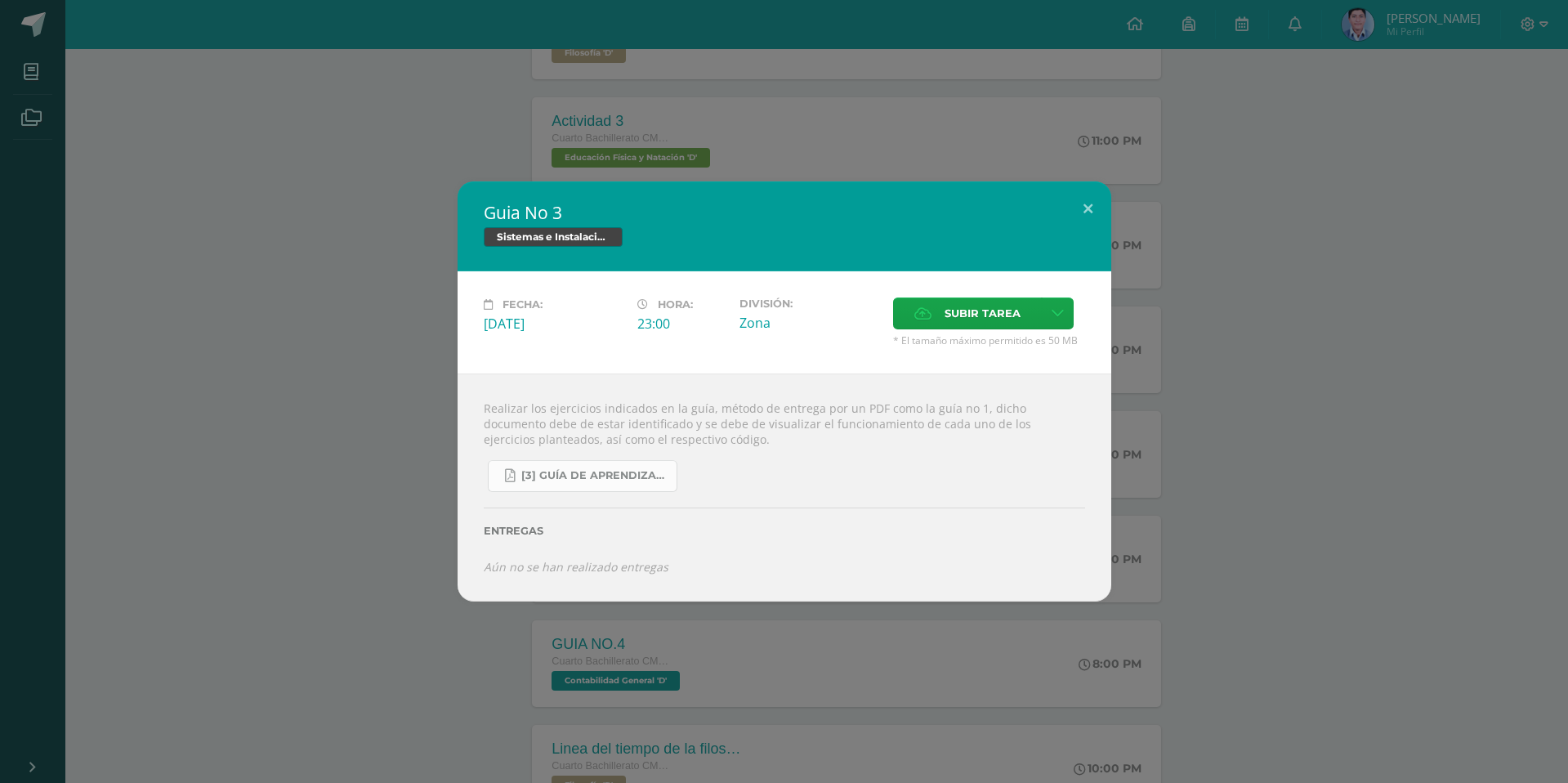
click at [606, 473] on span "[3] Guía de Aprendizaje - Sistemas e Instalación de Software.pdf" at bounding box center [595, 476] width 147 height 13
click at [400, 285] on div "Guia No 3 Sistemas e Instalación de Software (Desarrollo de Software) Fecha: [D…" at bounding box center [784, 391] width 1555 height 420
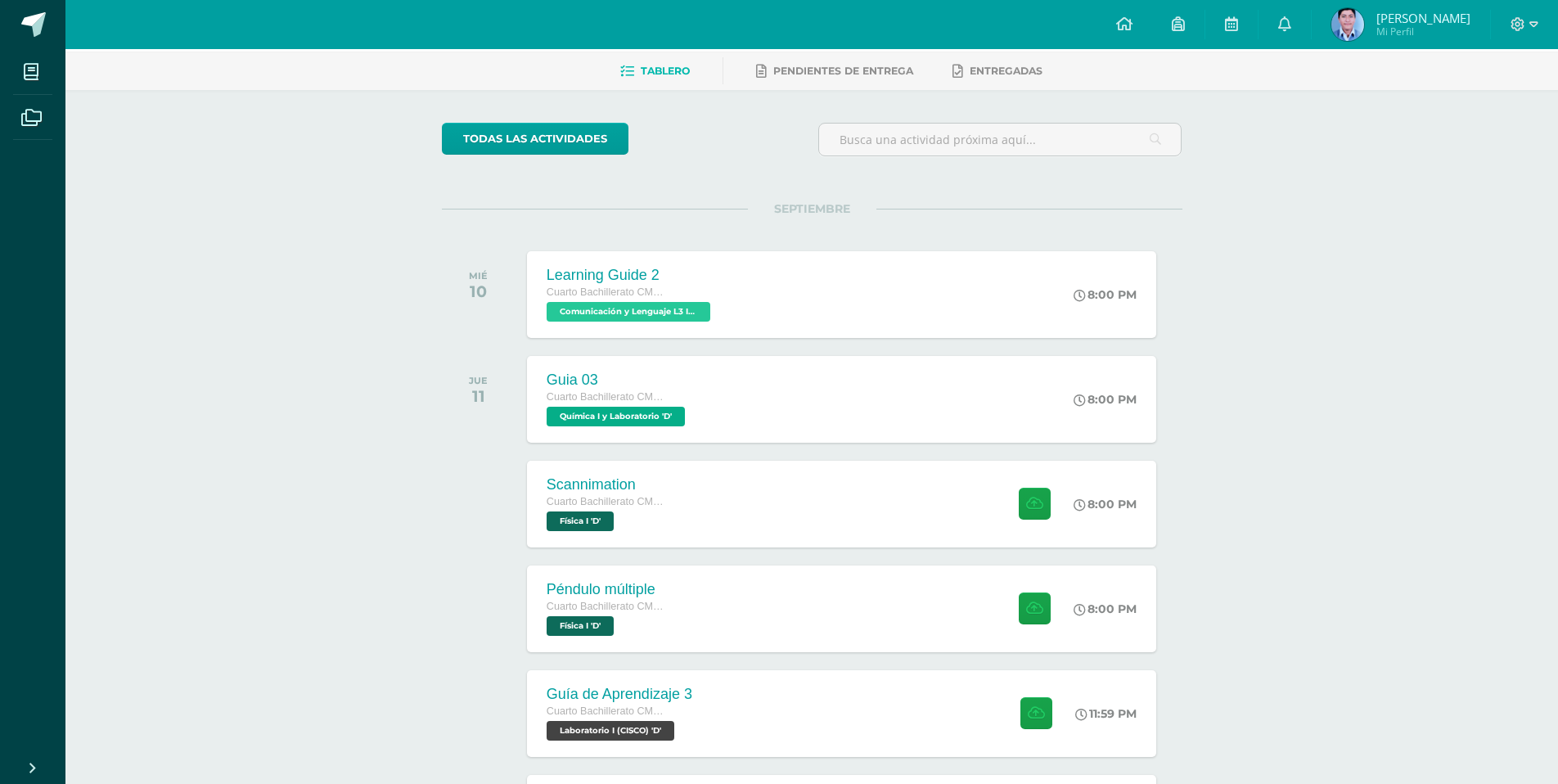
scroll to position [0, 0]
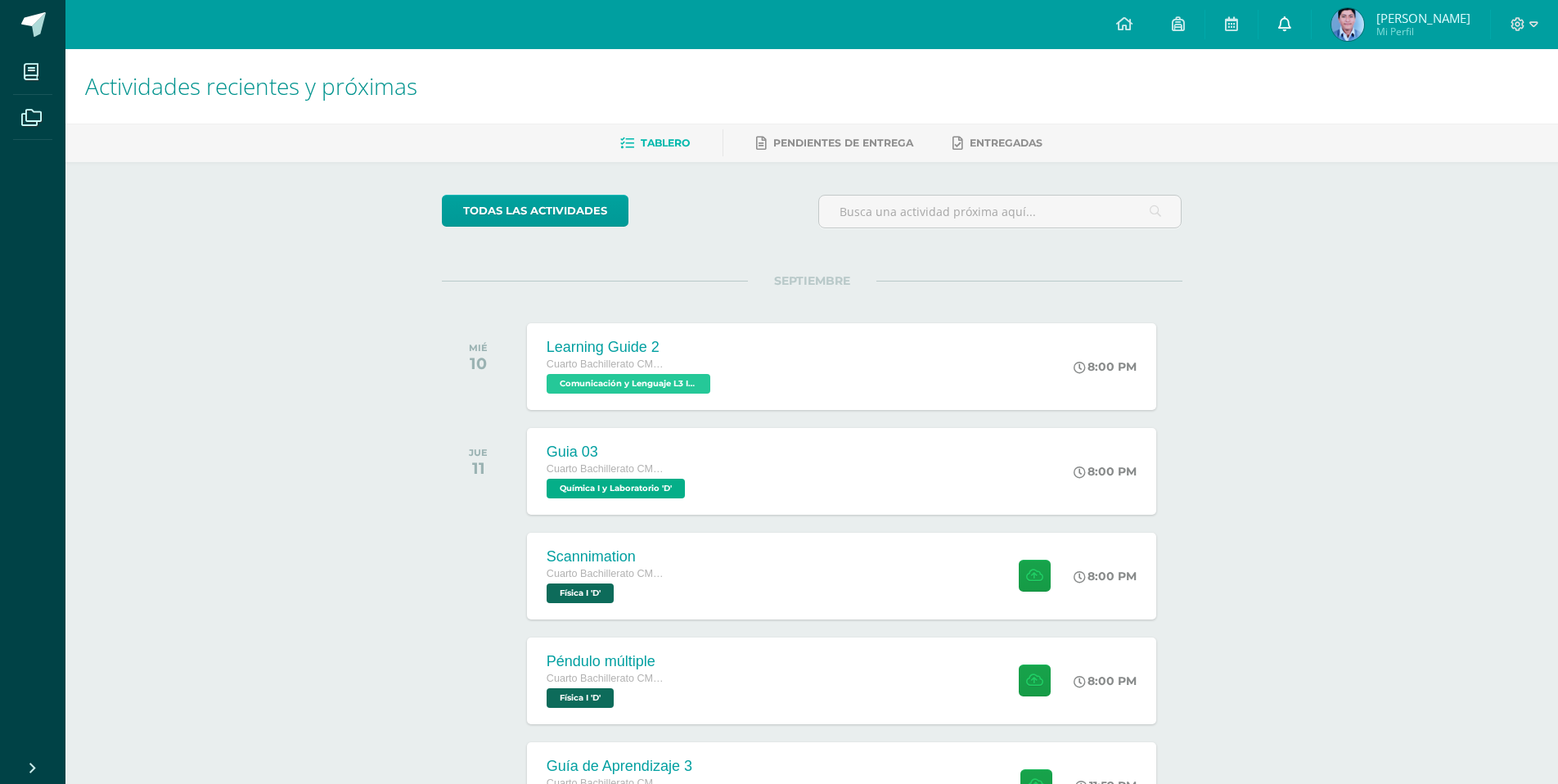
click at [1311, 13] on link "0" at bounding box center [1285, 24] width 52 height 50
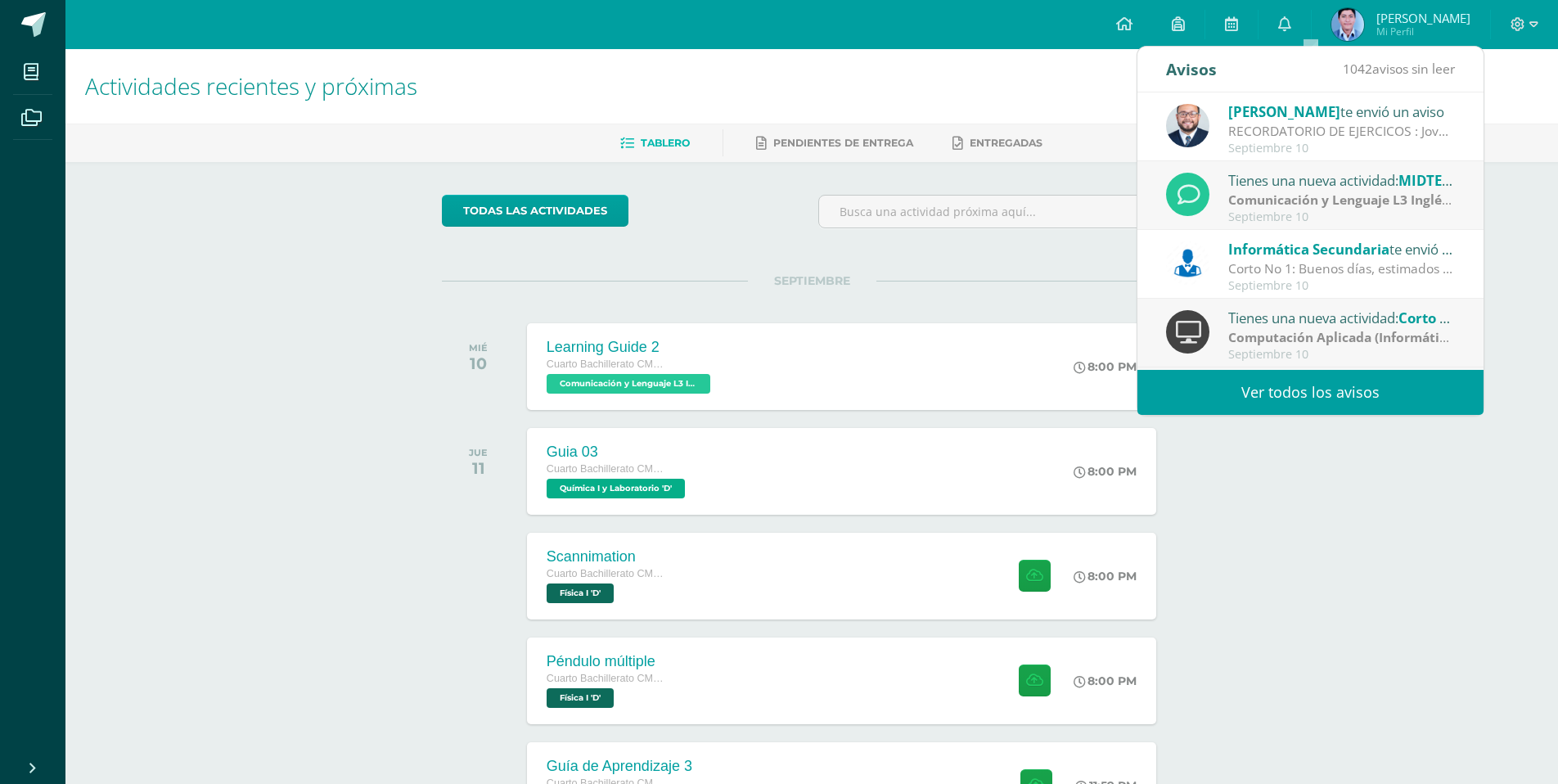
click at [1247, 132] on div "RECORDATORIO DE EJERCICOS : Jovenes buenas tardes, un gusto saludarlos. Les rec…" at bounding box center [1342, 131] width 227 height 19
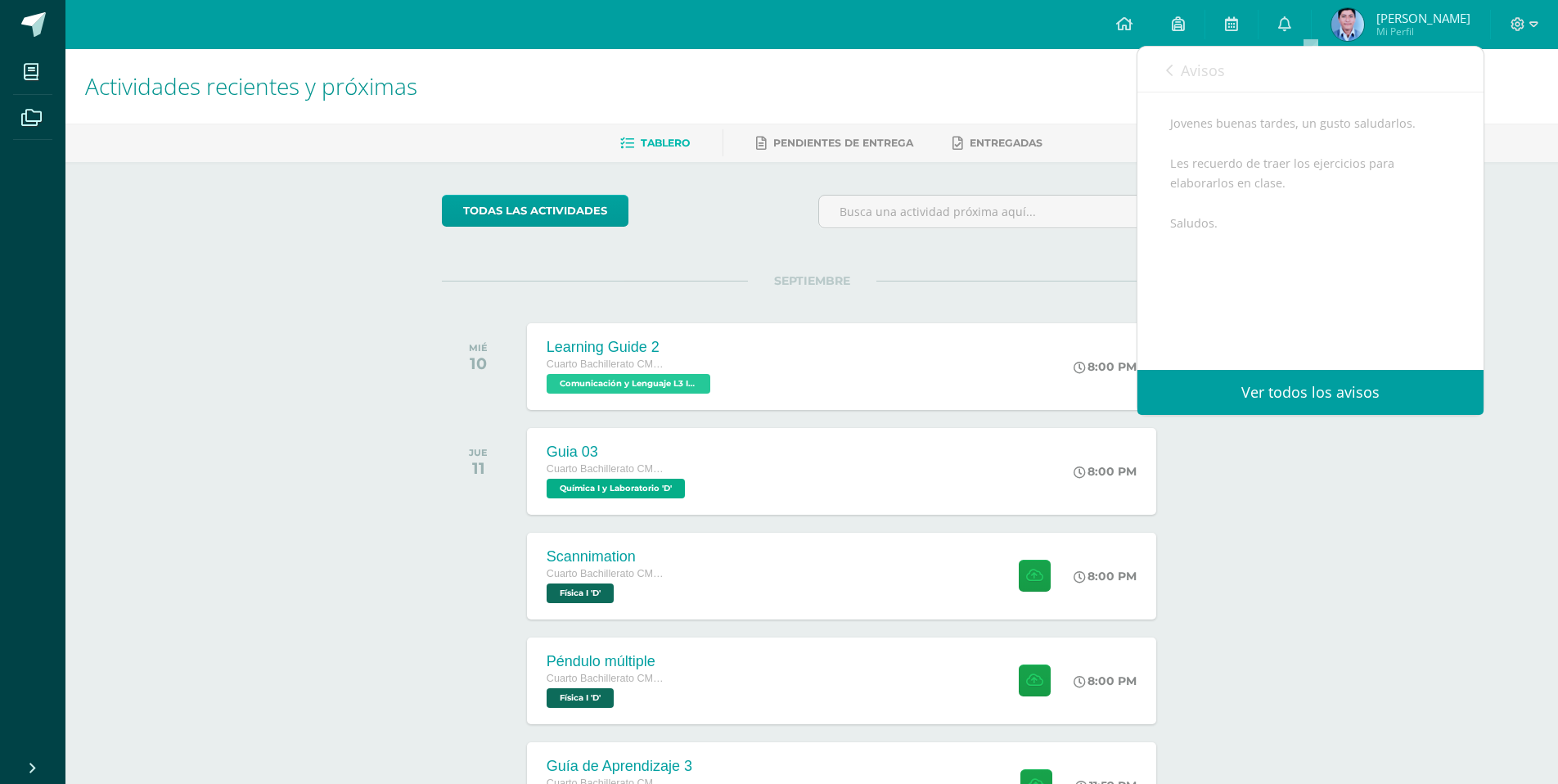
click at [1177, 67] on link "Avisos" at bounding box center [1195, 70] width 59 height 47
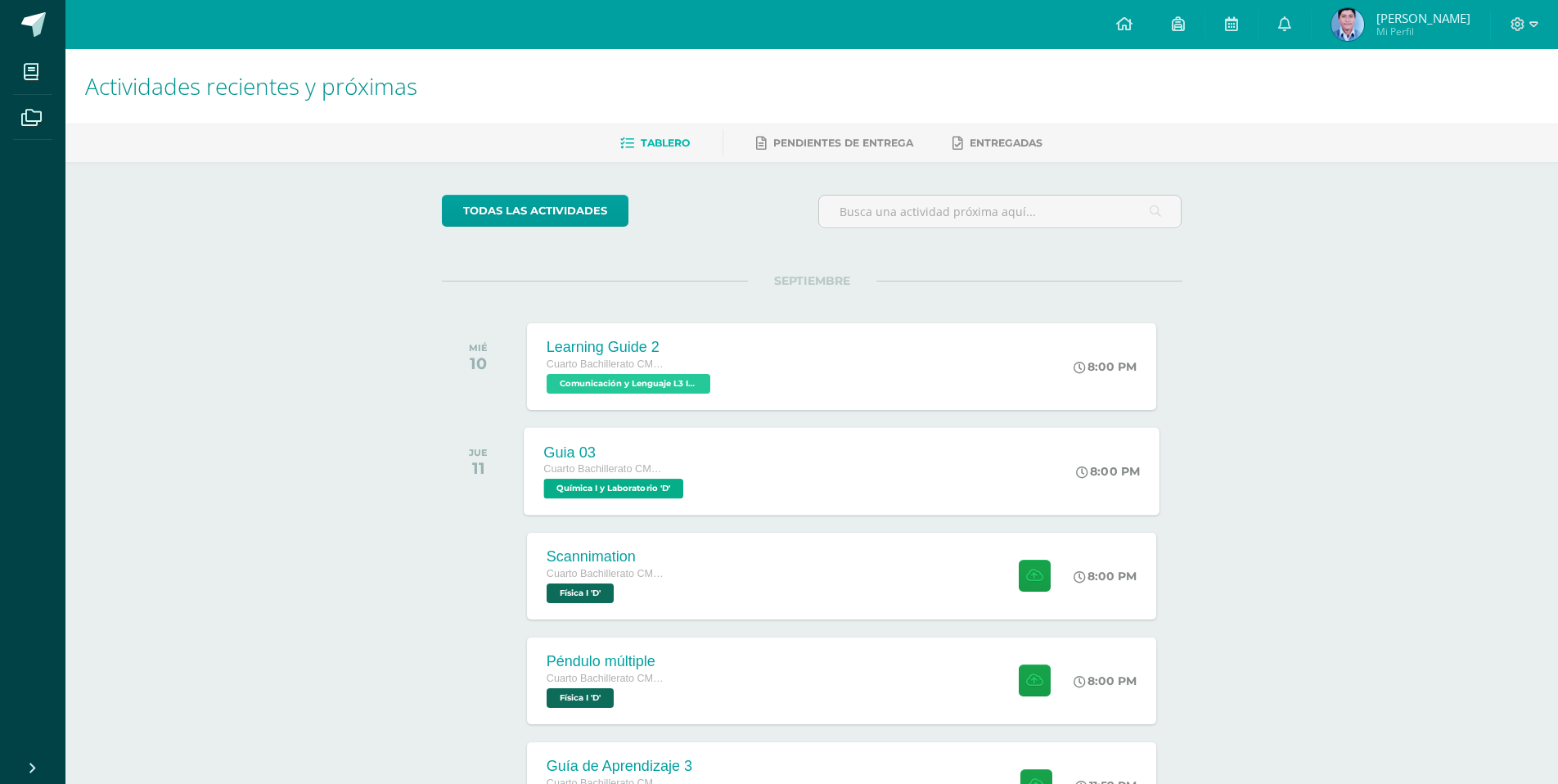
scroll to position [164, 0]
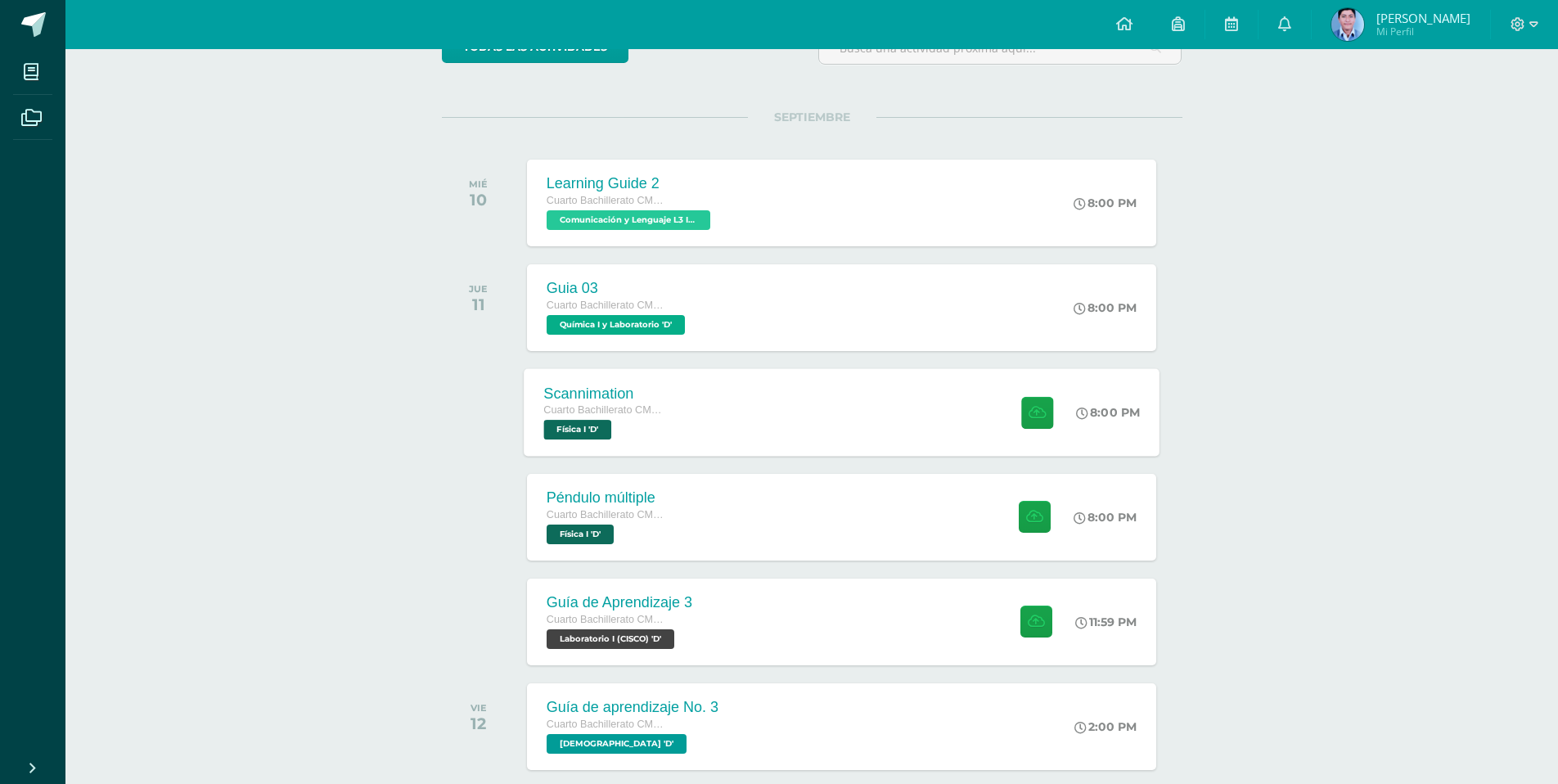
click at [660, 399] on div "Scannimation" at bounding box center [606, 393] width 124 height 17
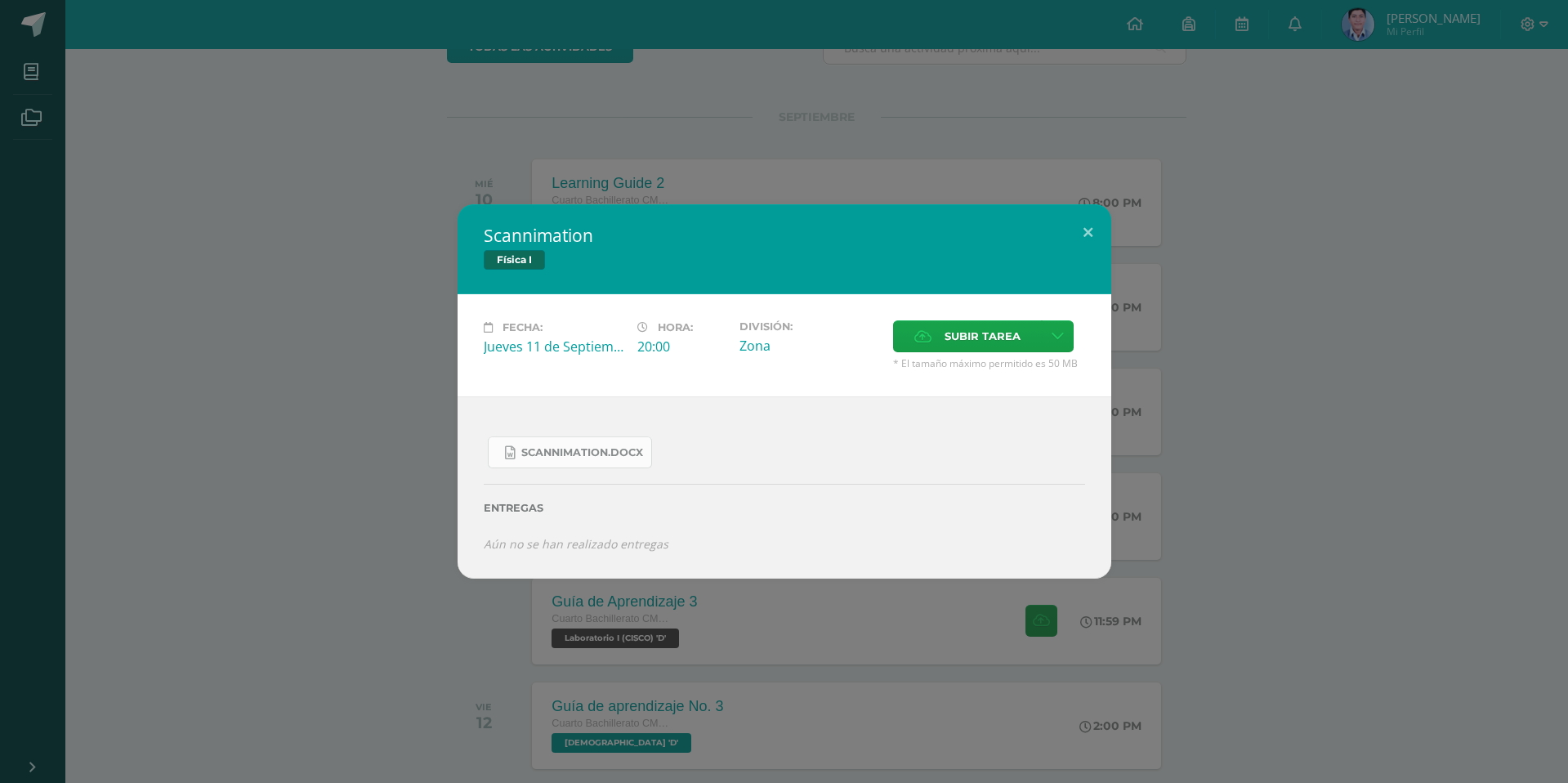
click at [585, 451] on span "Scannimation.docx" at bounding box center [582, 453] width 121 height 13
click at [1094, 239] on button at bounding box center [1088, 232] width 47 height 56
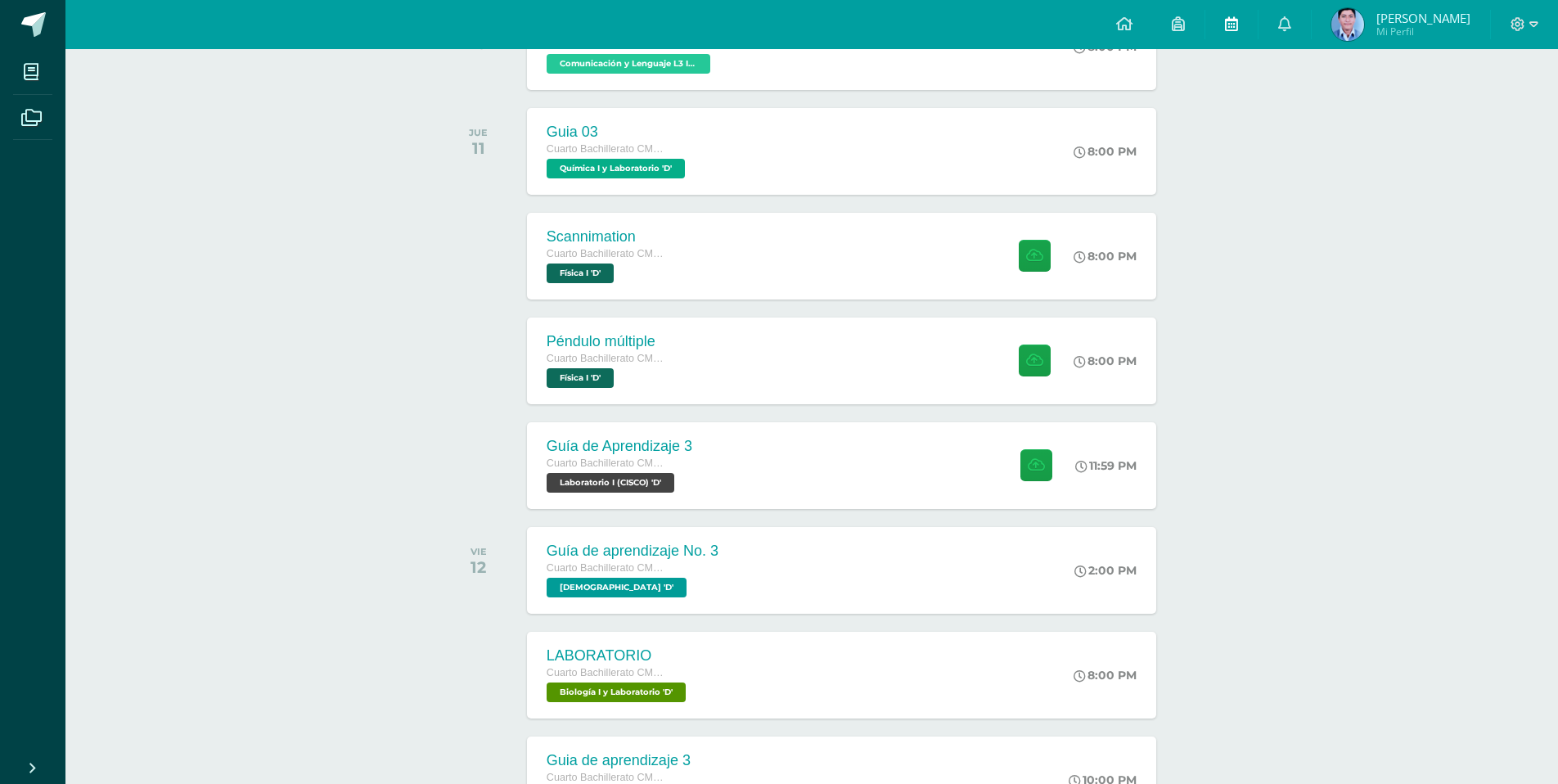
scroll to position [327, 0]
